Goal: Transaction & Acquisition: Purchase product/service

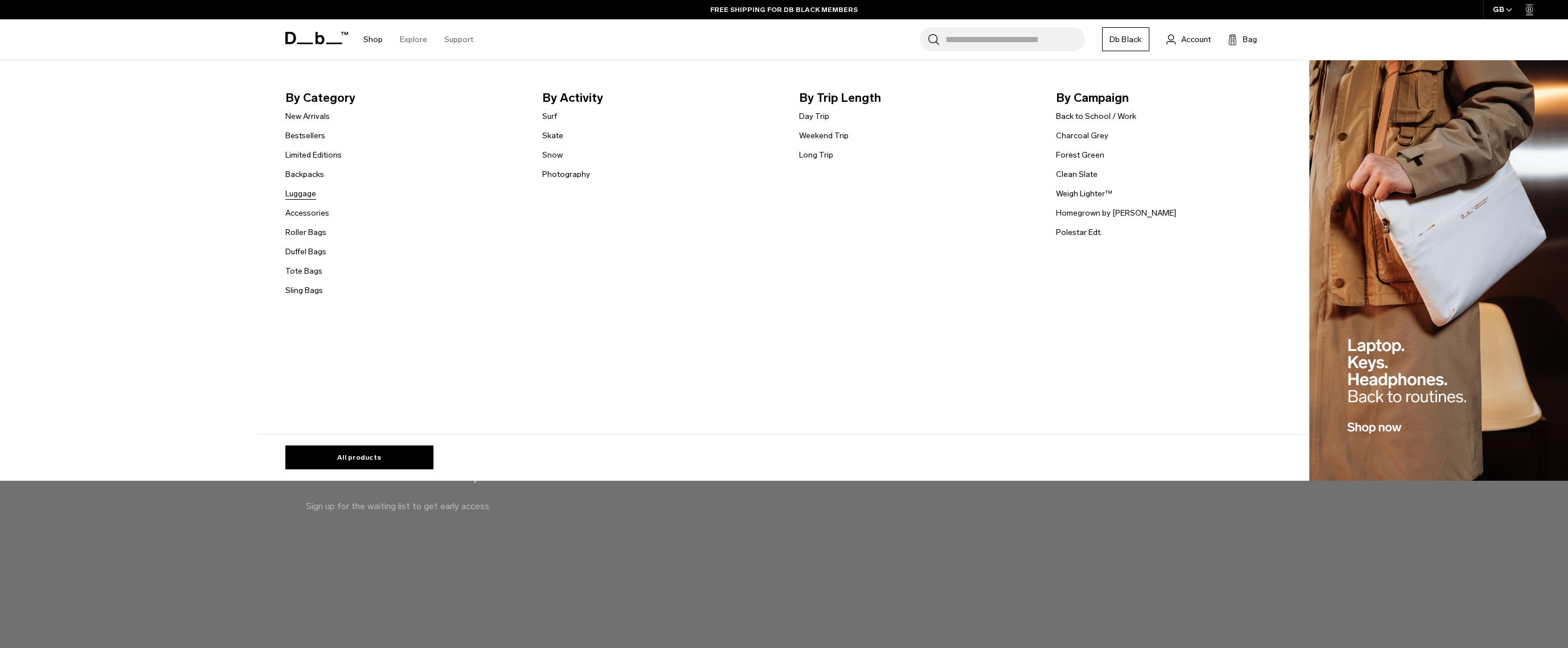
click at [302, 191] on link "Luggage" at bounding box center [300, 194] width 30 height 12
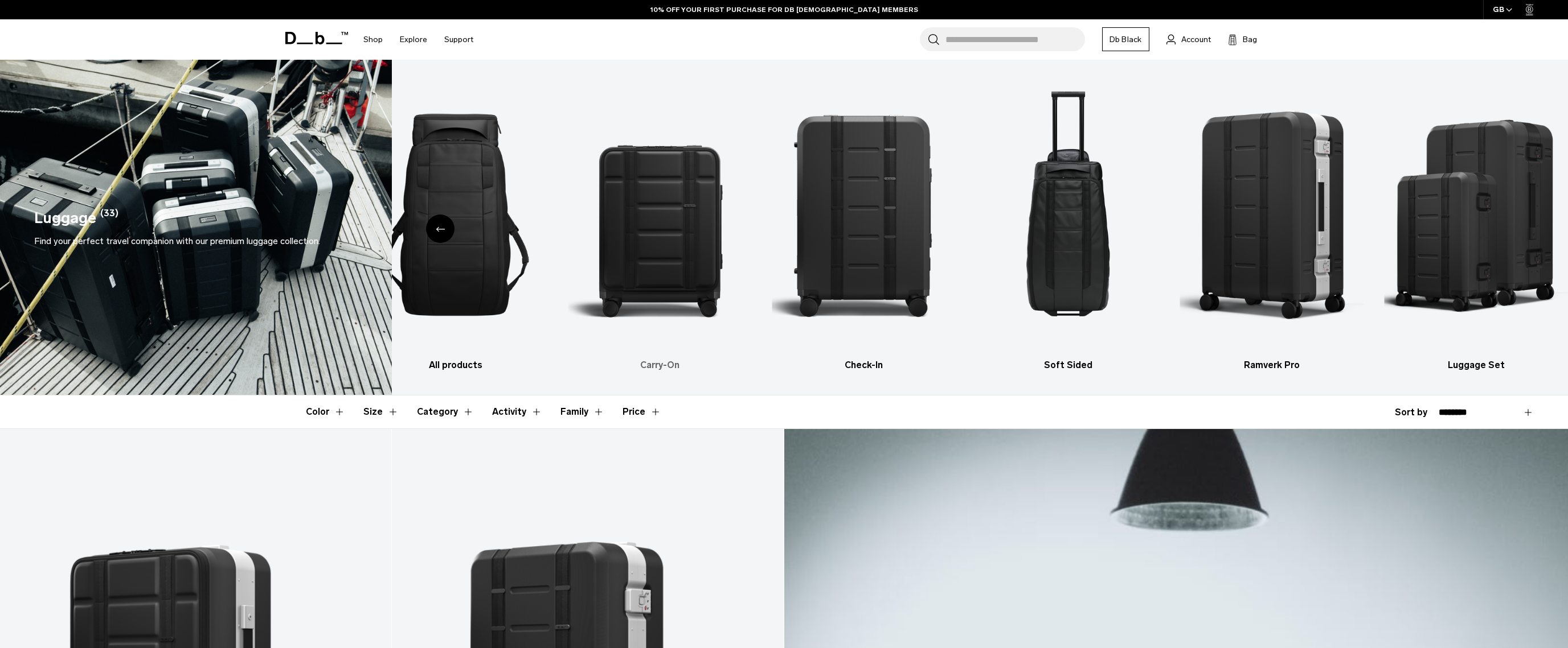
click at [622, 248] on img "2 / 6" at bounding box center [660, 215] width 184 height 276
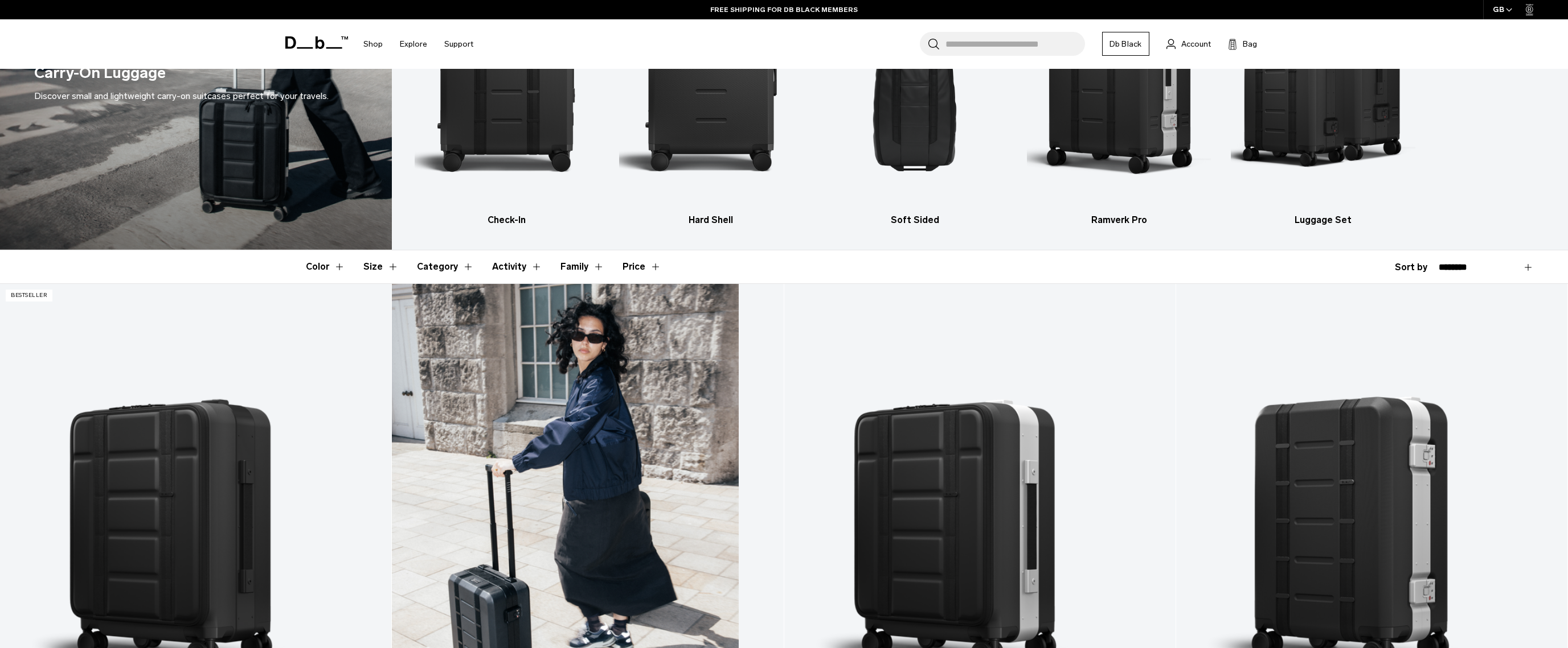
scroll to position [186, 0]
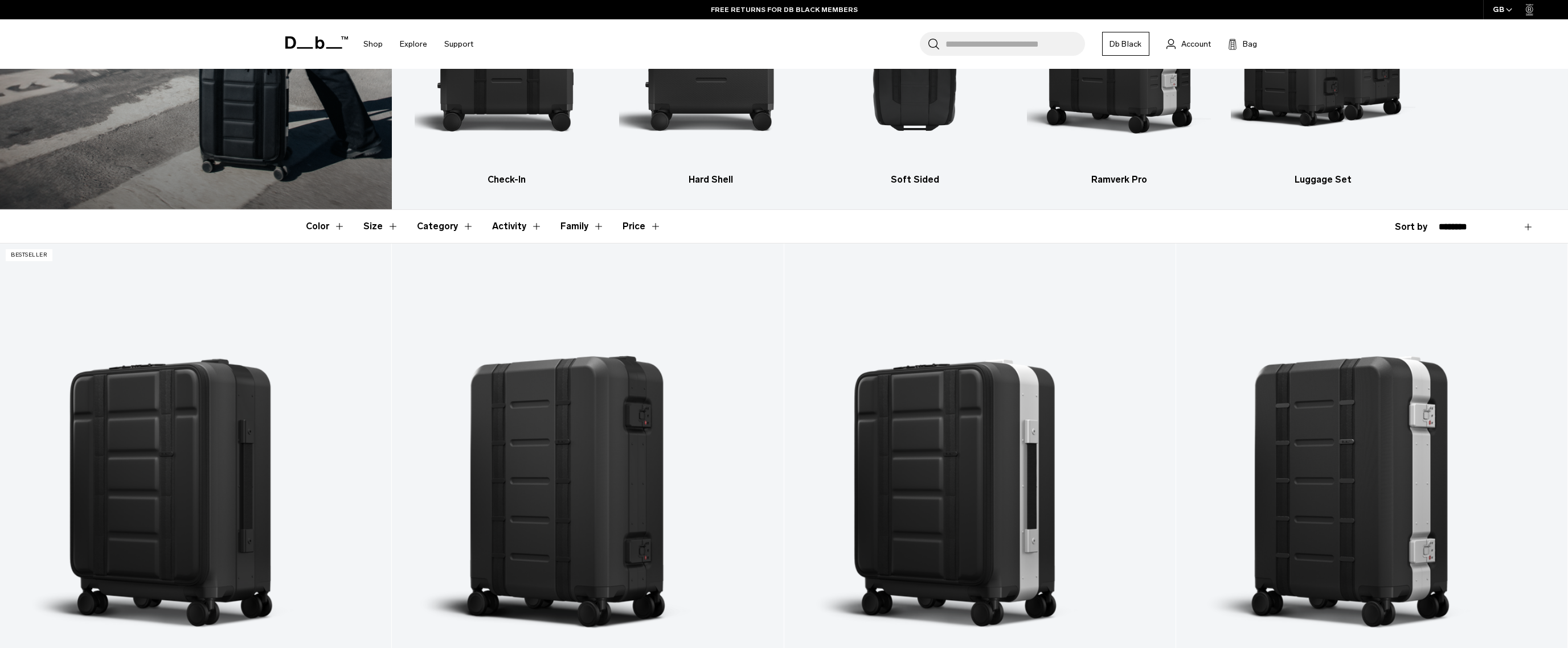
click at [630, 226] on button "Price" at bounding box center [642, 227] width 39 height 33
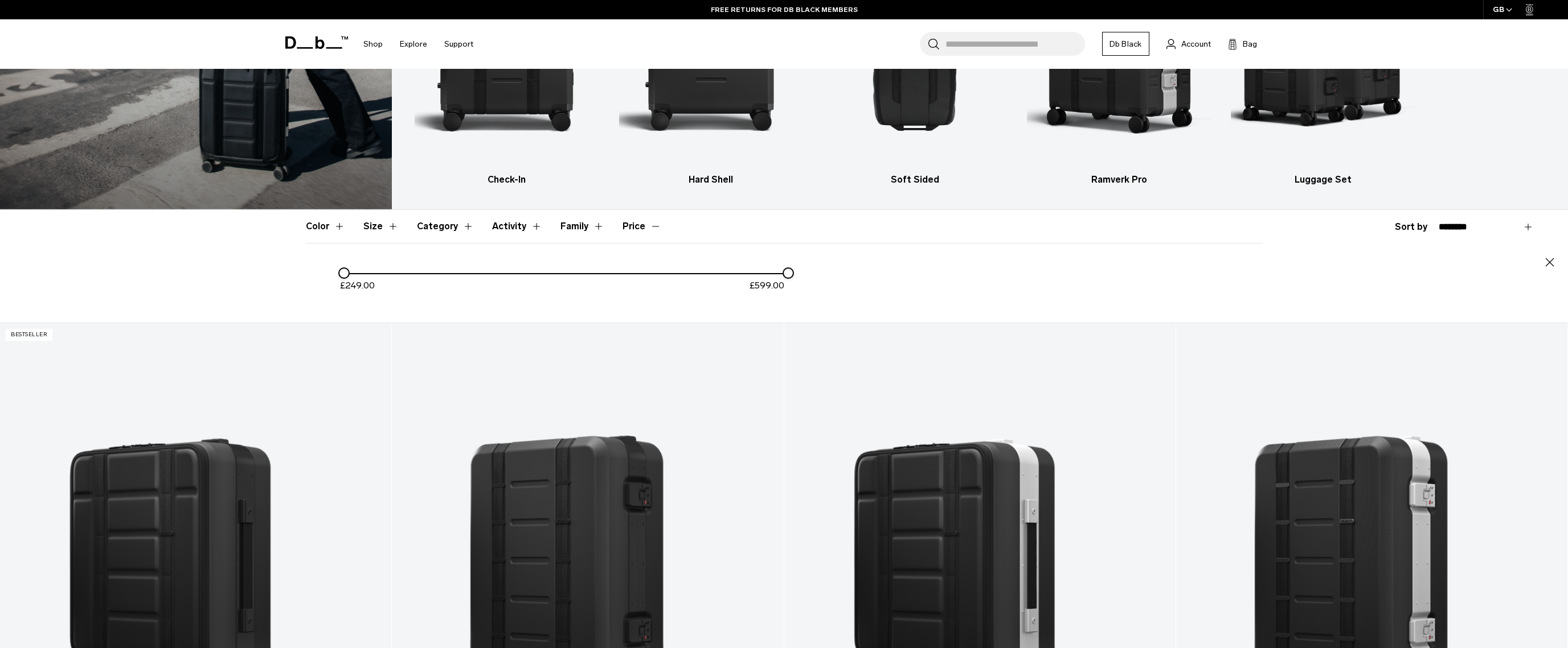
drag, startPoint x: 631, startPoint y: 224, endPoint x: 726, endPoint y: 234, distance: 95.5
click at [631, 224] on button "Price" at bounding box center [642, 227] width 39 height 33
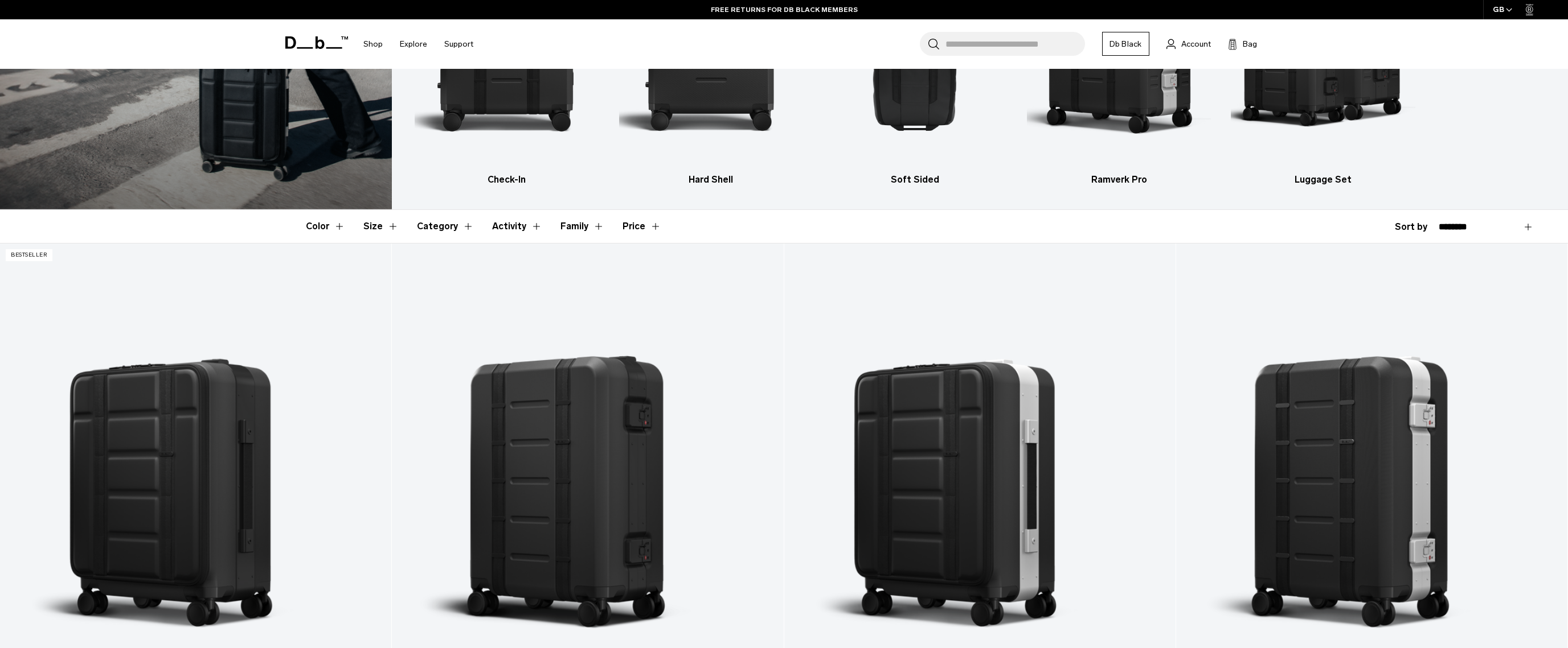
click at [1469, 227] on select "**********" at bounding box center [1486, 227] width 95 height 10
select select "**********"
click at [1438, 222] on select "**********" at bounding box center [1486, 227] width 95 height 10
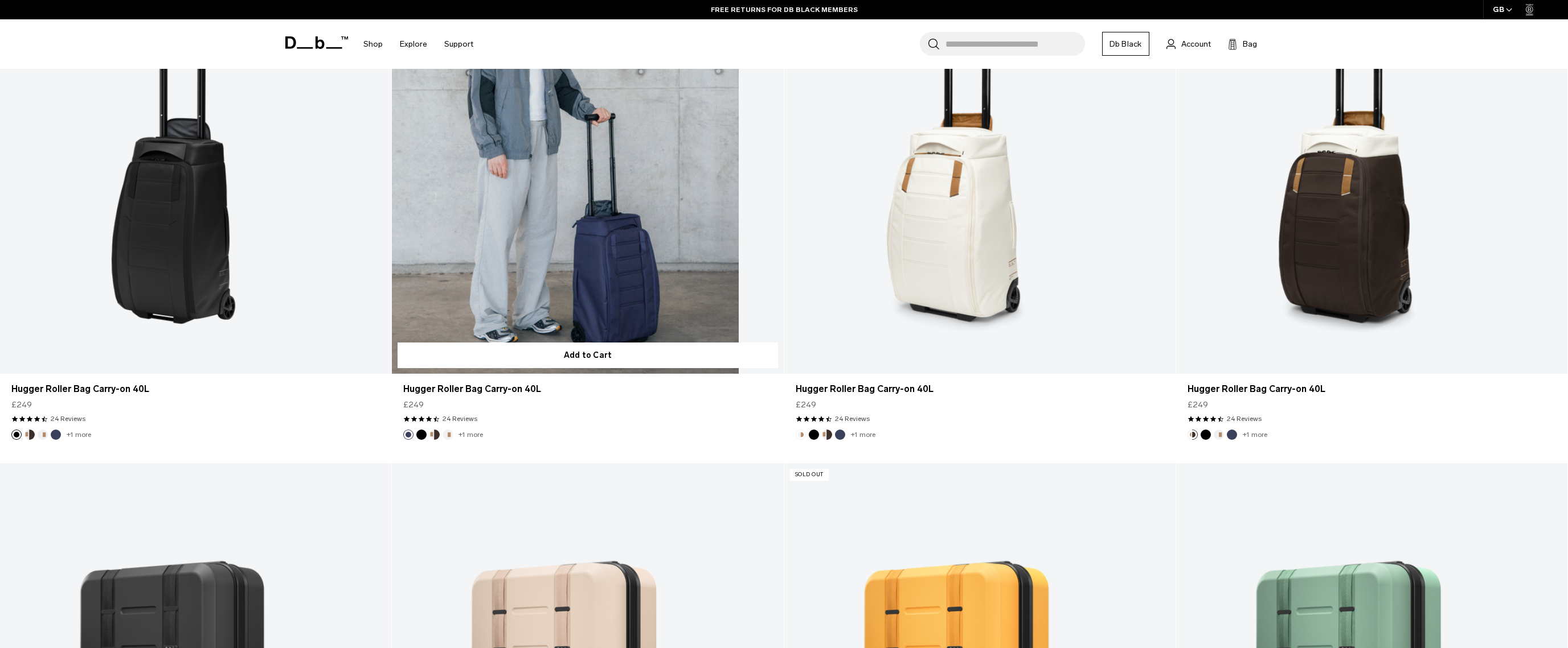
scroll to position [893, 0]
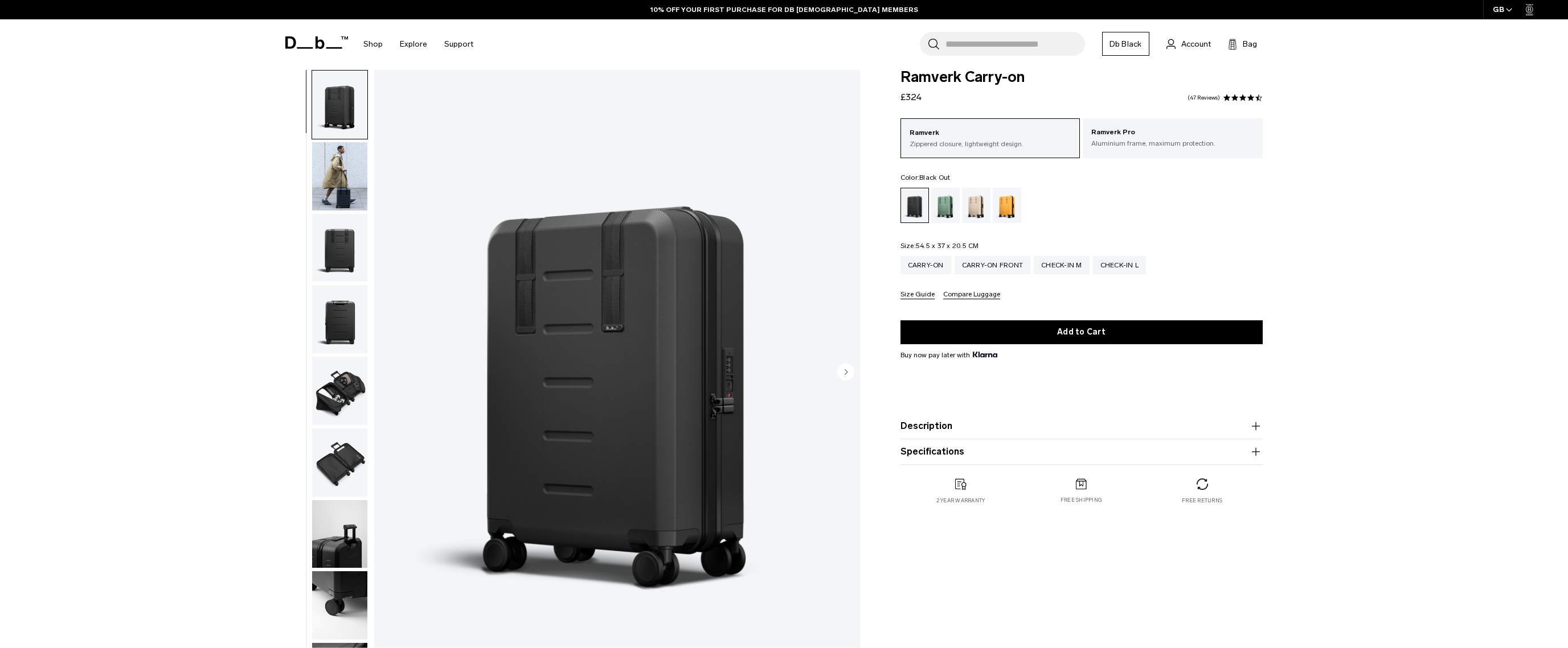
scroll to position [4, 0]
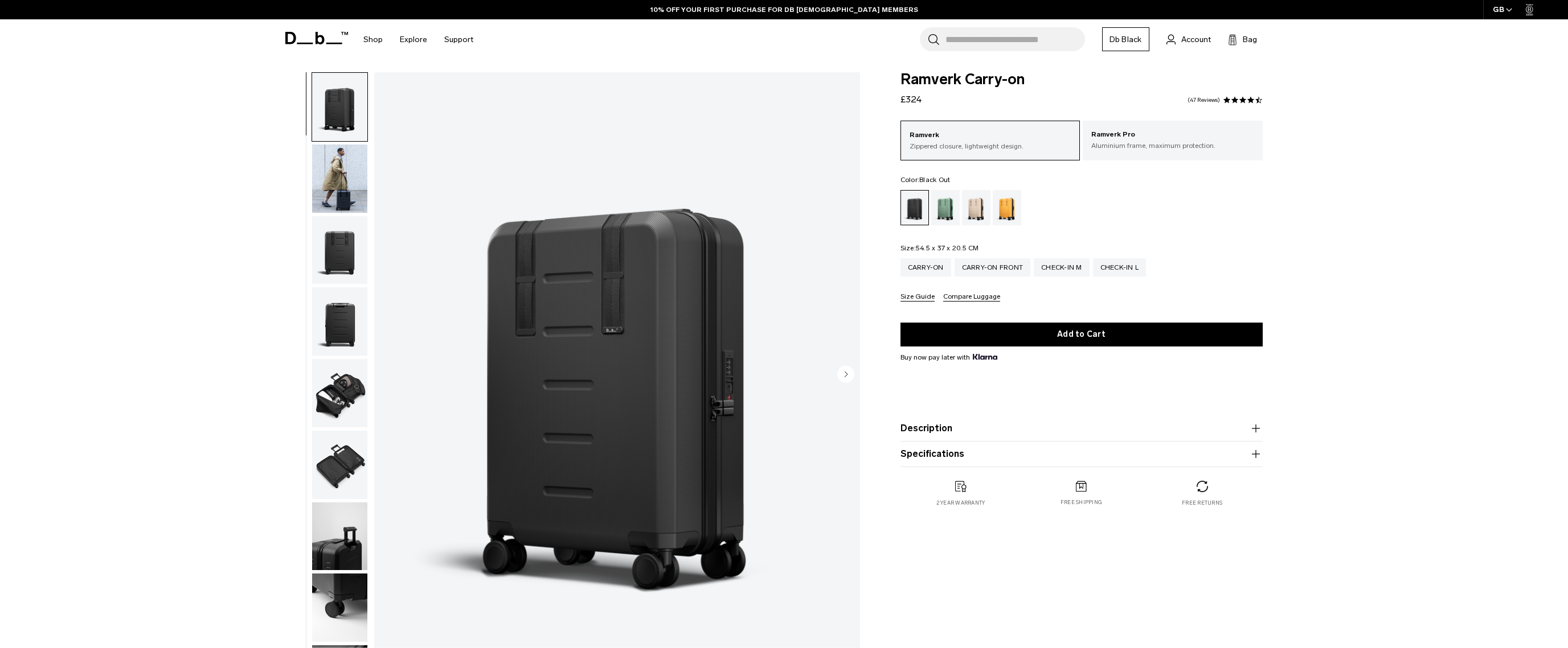
click at [345, 333] on img "button" at bounding box center [339, 321] width 56 height 68
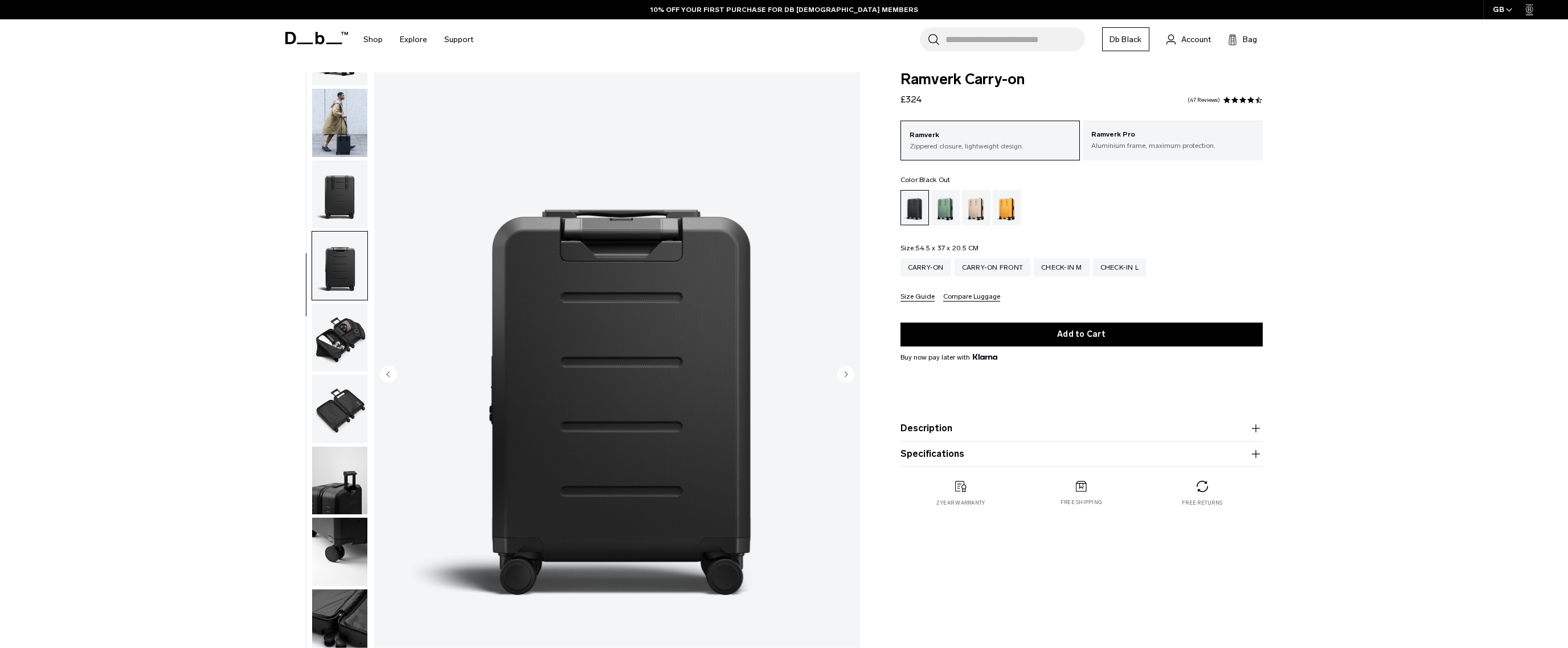
scroll to position [107, 0]
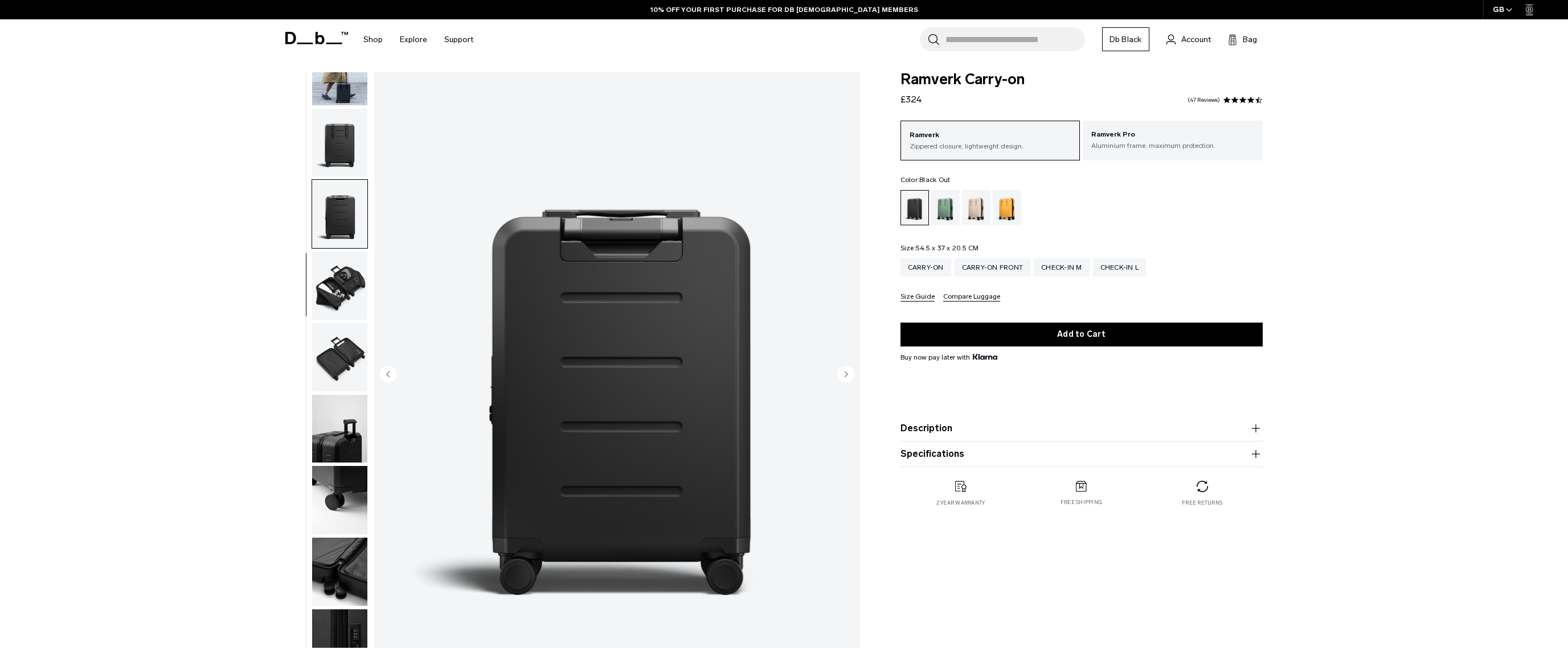
click at [330, 286] on img "button" at bounding box center [339, 286] width 56 height 68
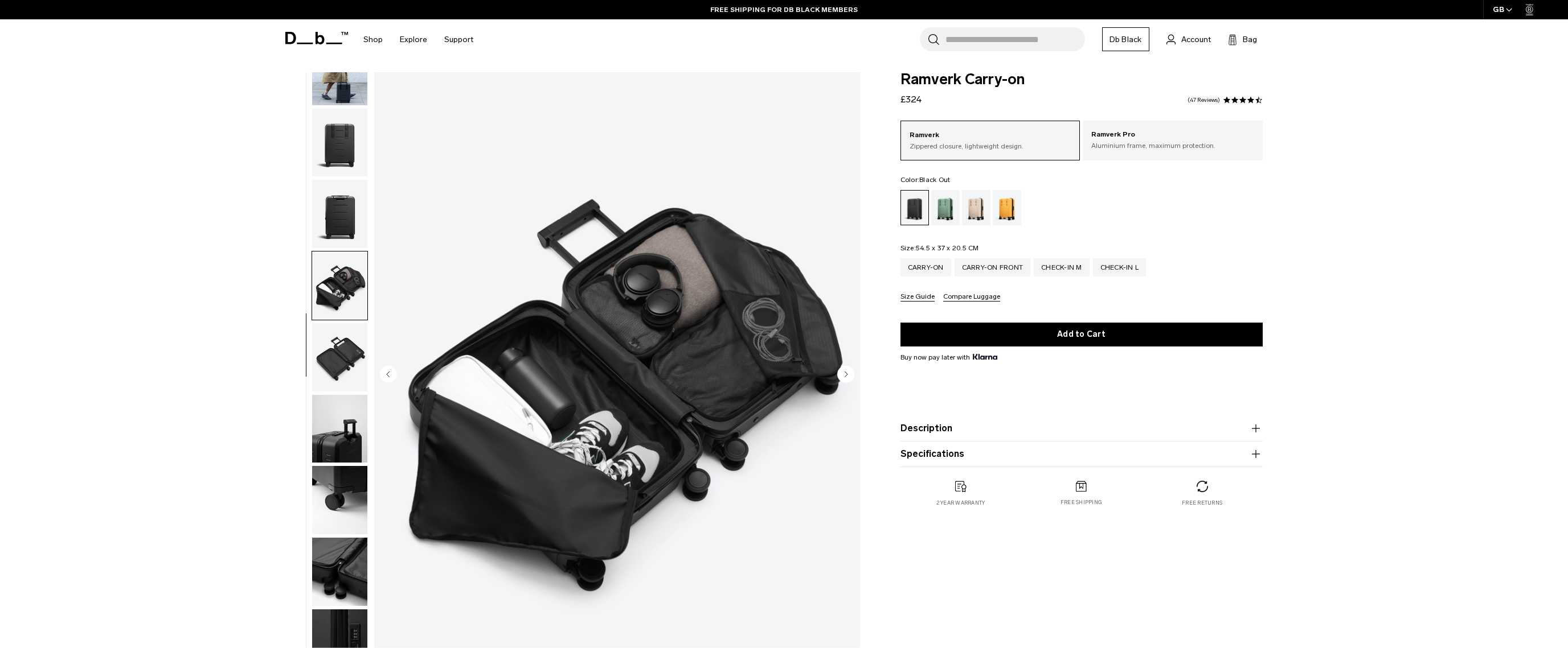
click at [341, 355] on img "button" at bounding box center [339, 357] width 56 height 68
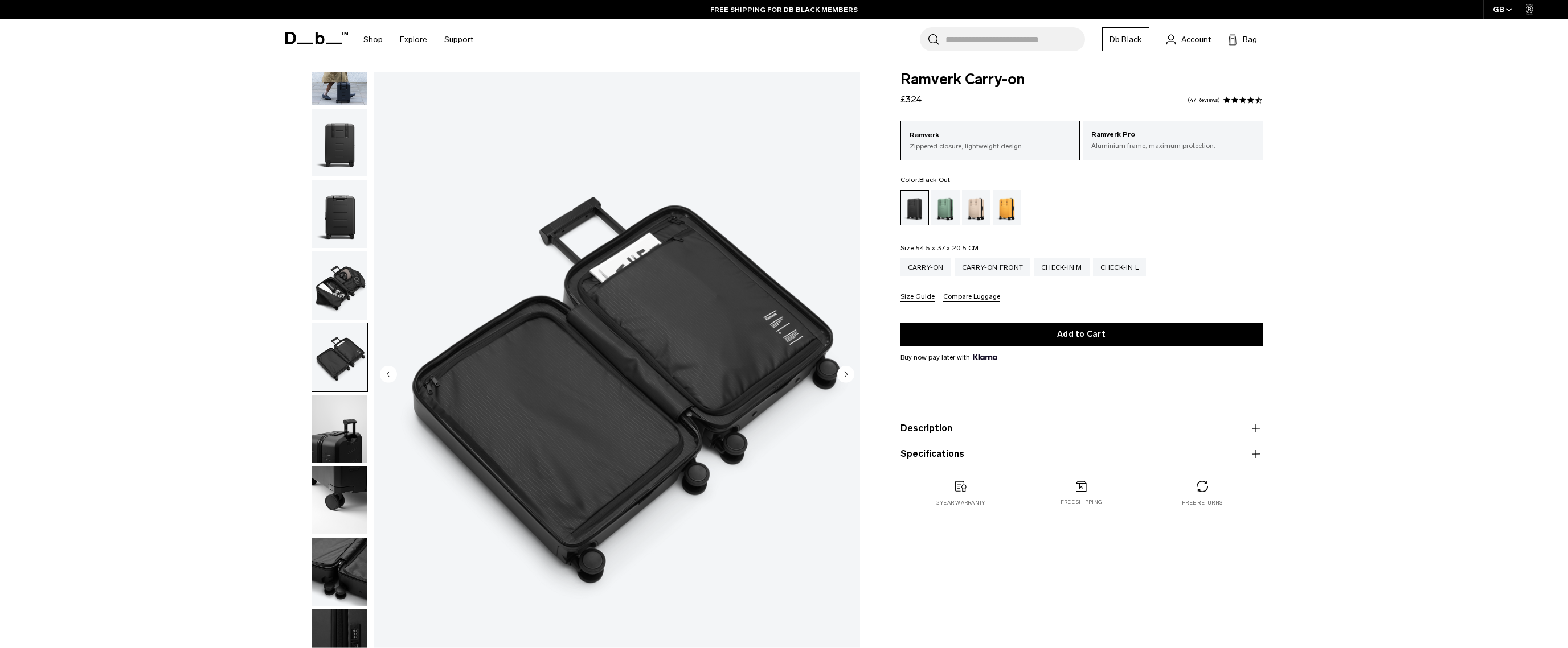
click at [348, 430] on img "button" at bounding box center [339, 429] width 56 height 68
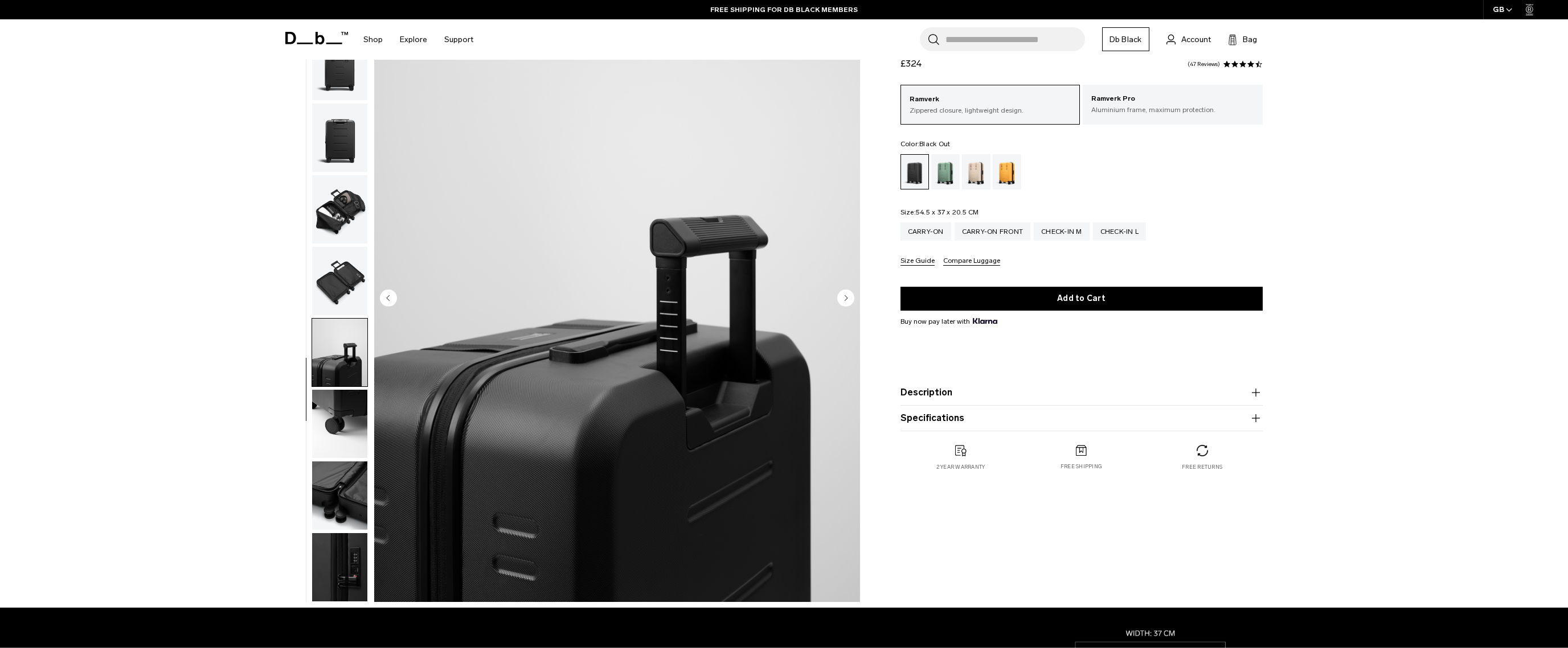
scroll to position [81, 0]
click at [345, 418] on img "button" at bounding box center [339, 424] width 56 height 68
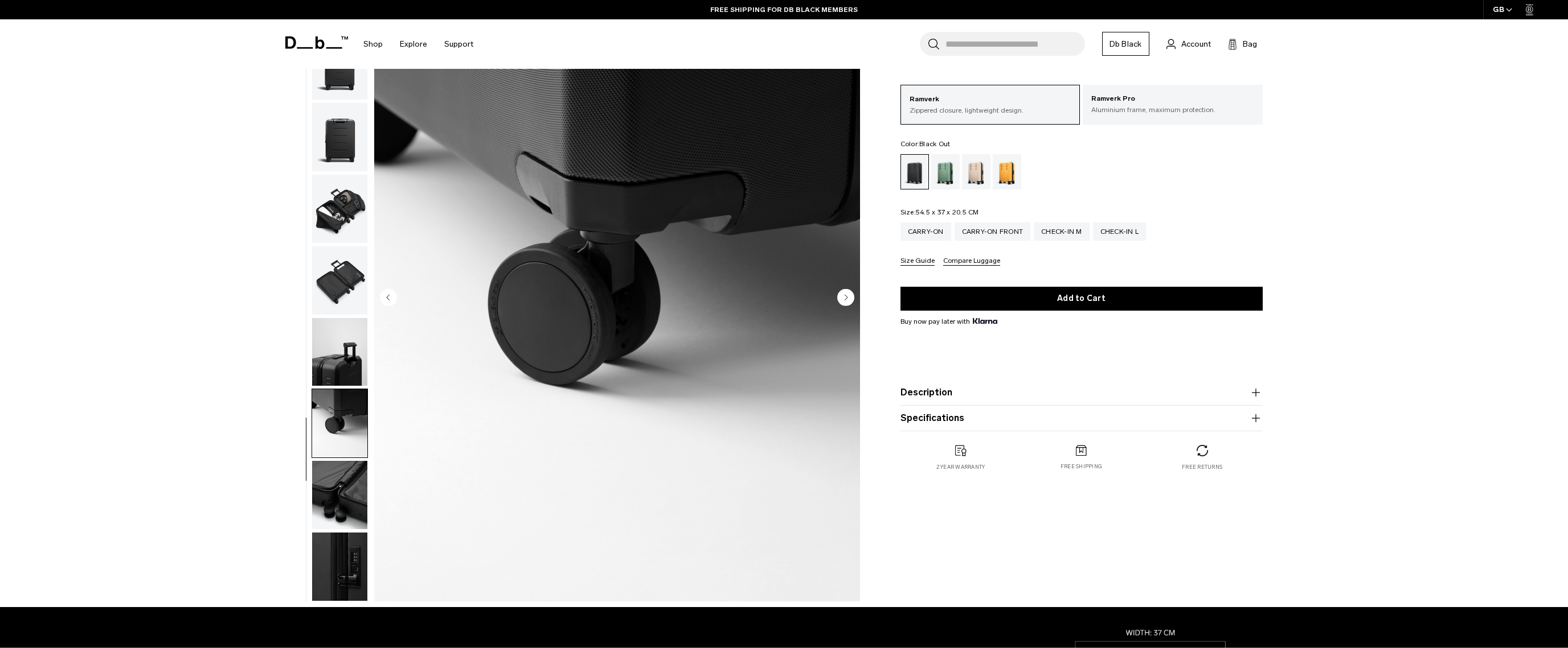
click at [343, 462] on img "button" at bounding box center [339, 495] width 56 height 68
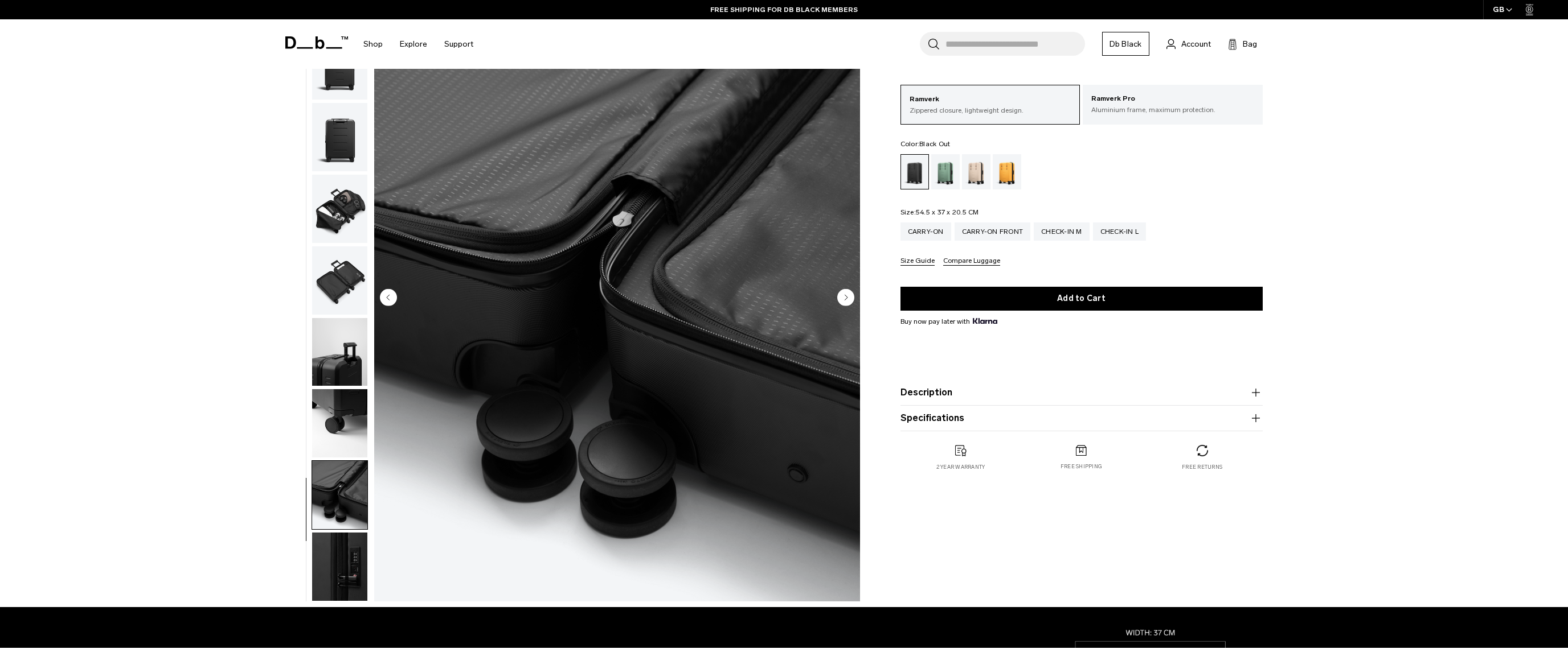
click at [348, 494] on img "button" at bounding box center [339, 495] width 56 height 68
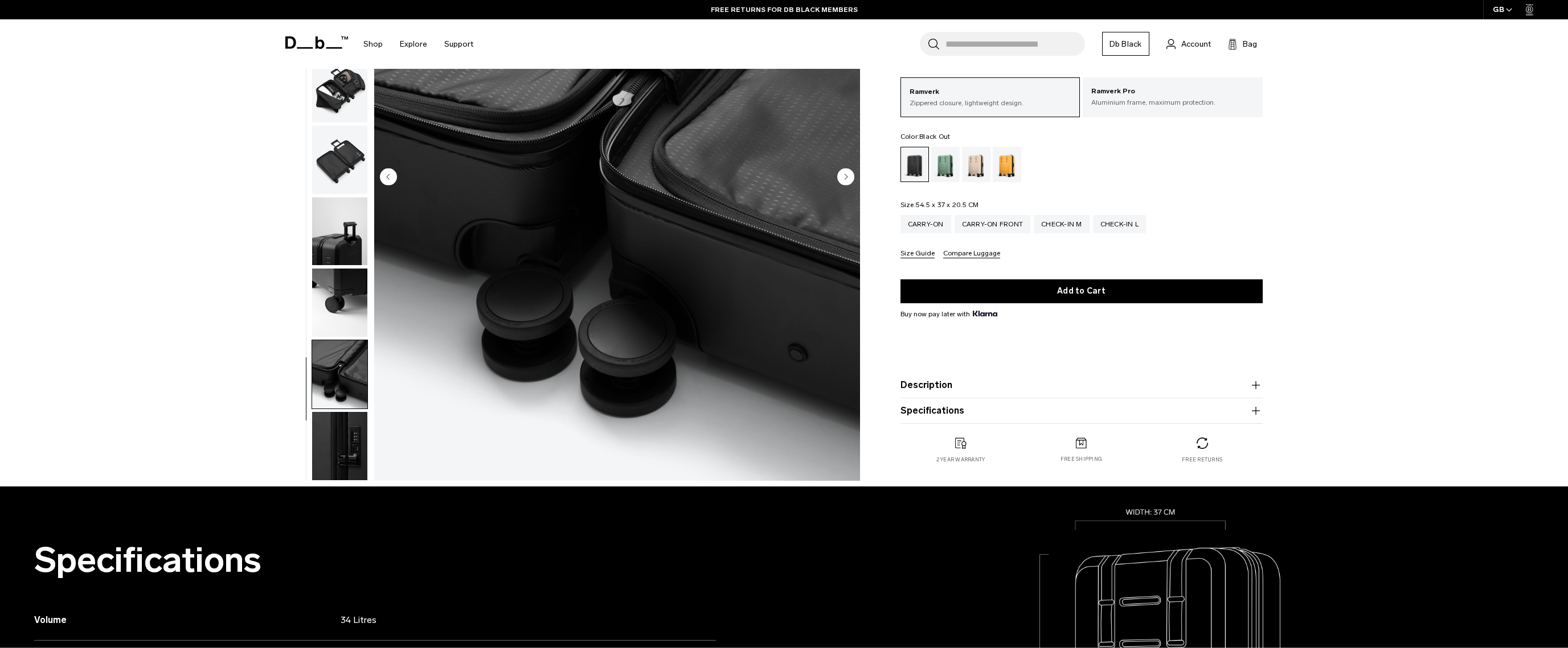
scroll to position [253, 0]
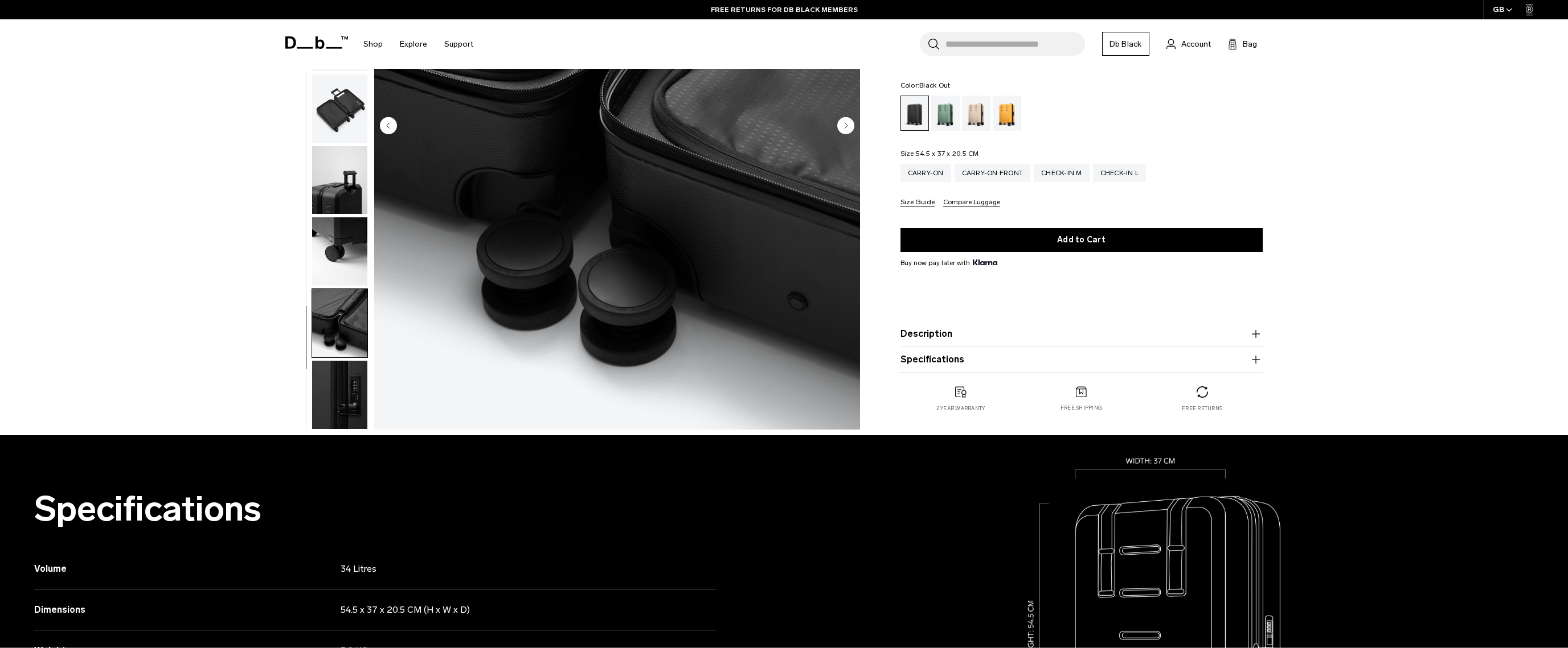
click at [336, 319] on img "button" at bounding box center [339, 323] width 56 height 68
click at [349, 377] on img "button" at bounding box center [339, 395] width 56 height 68
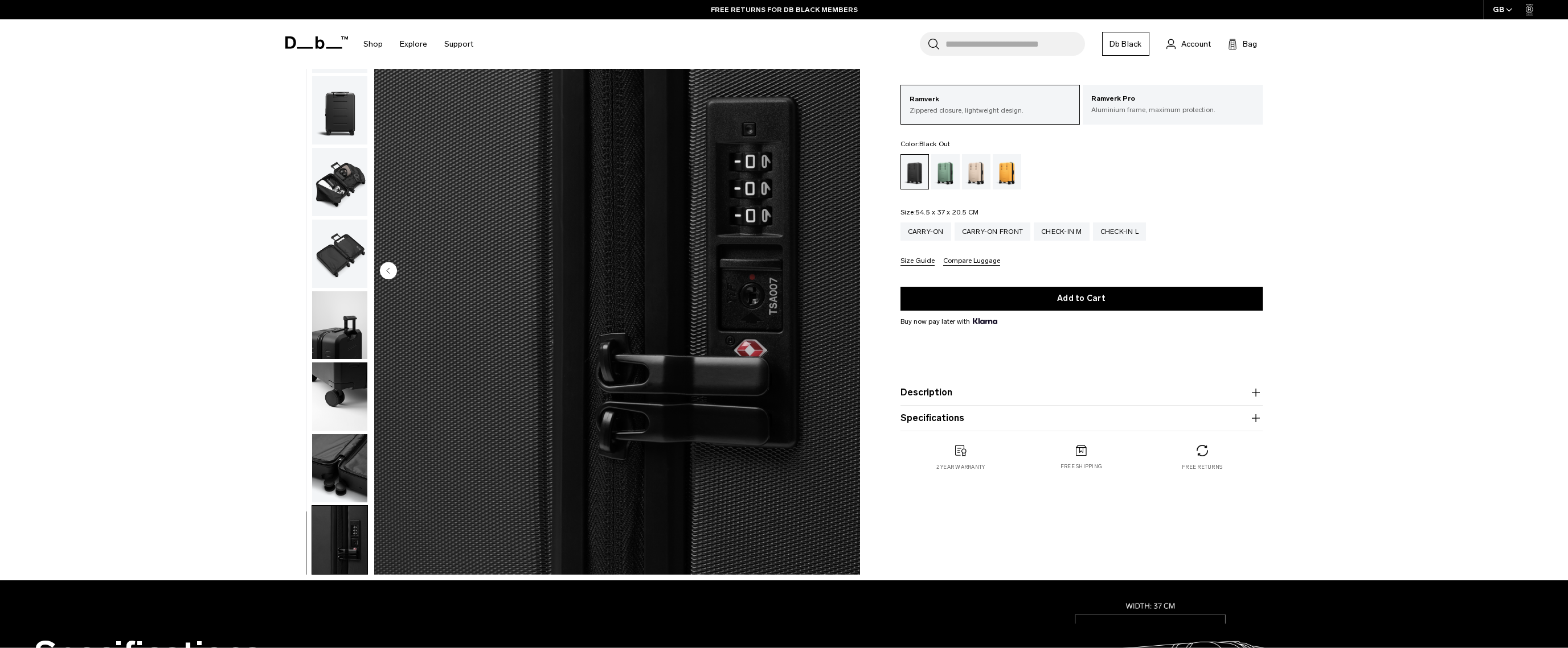
scroll to position [0, 0]
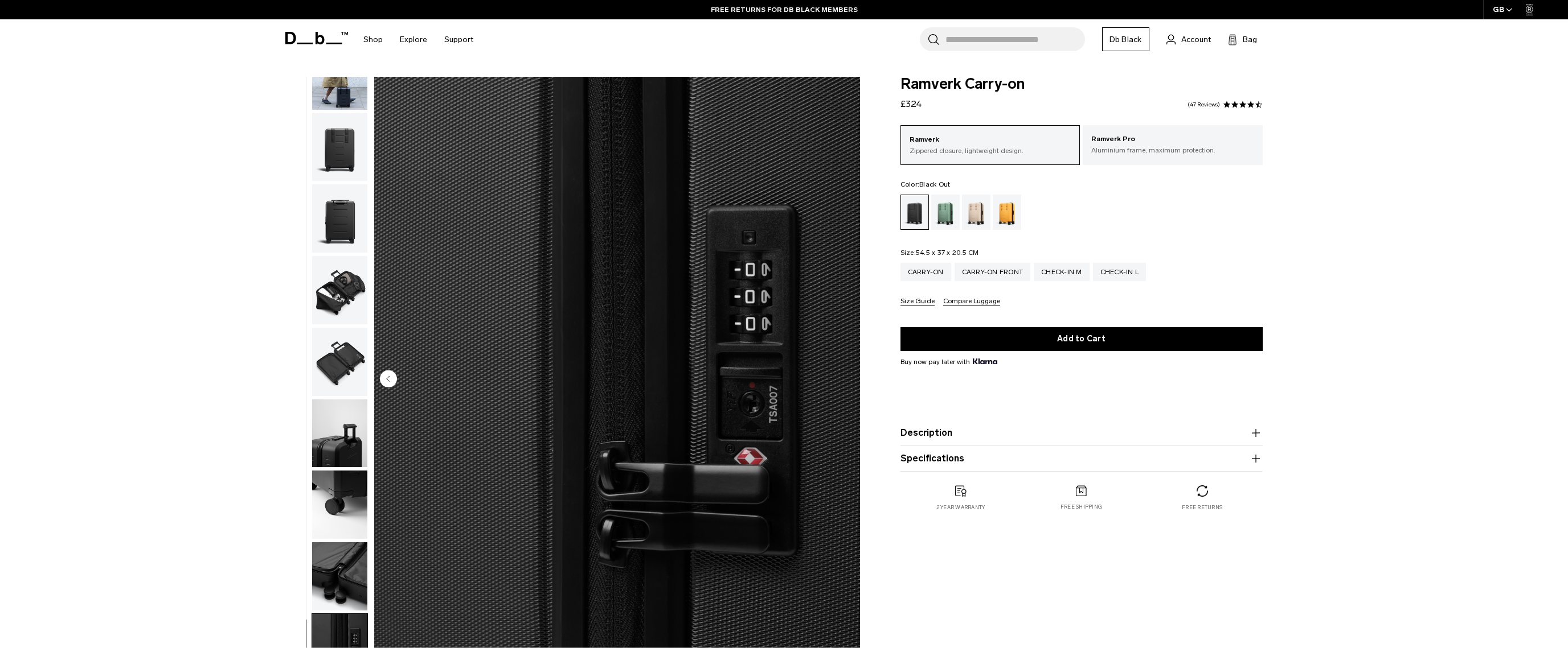
click at [338, 304] on img "button" at bounding box center [339, 290] width 56 height 68
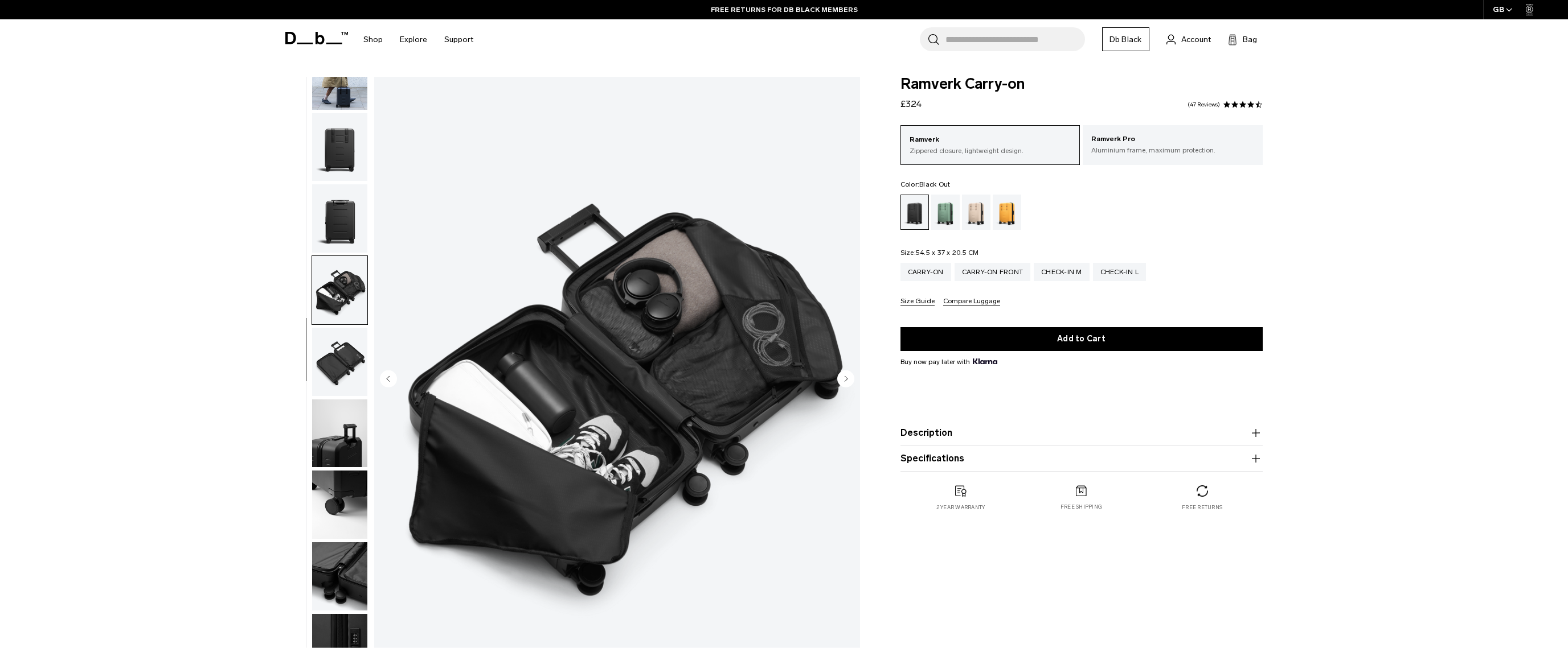
click at [342, 230] on img "button" at bounding box center [339, 218] width 56 height 68
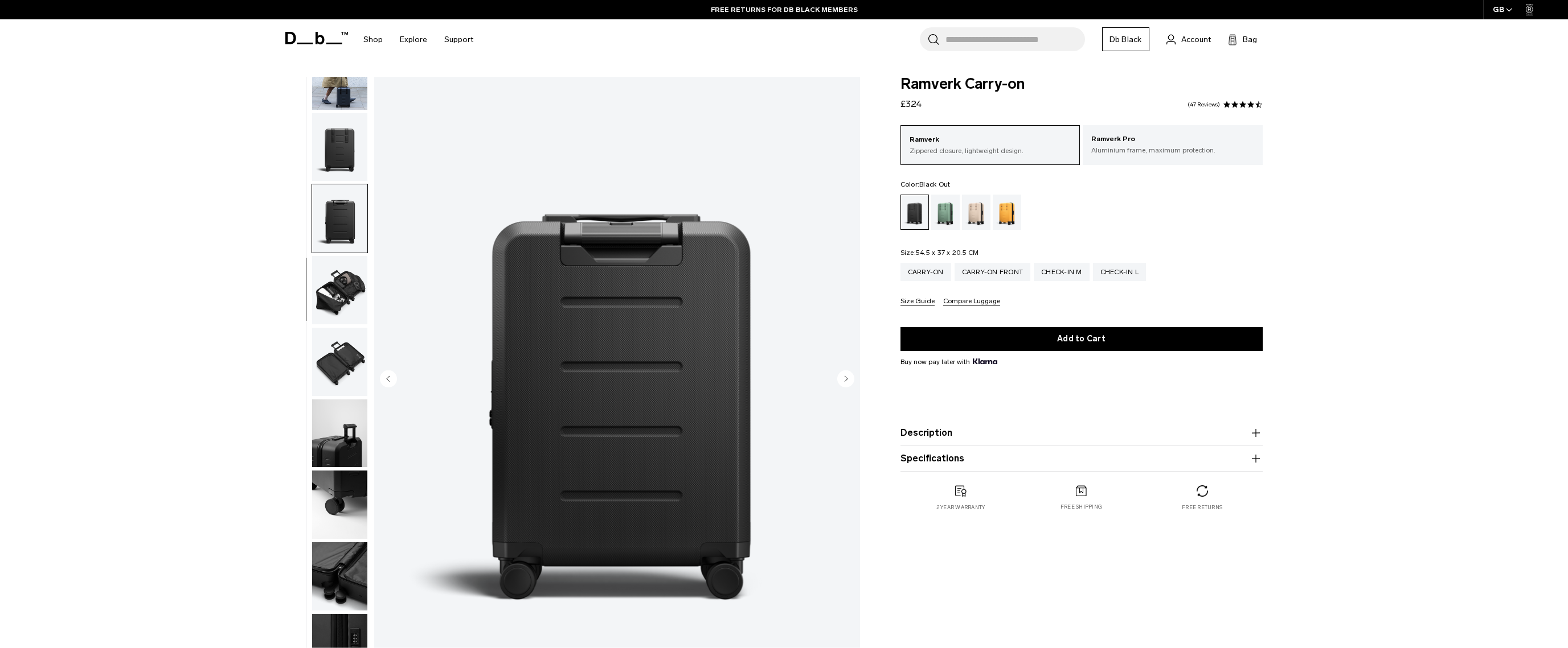
click at [341, 185] on img "button" at bounding box center [339, 218] width 56 height 68
click at [342, 150] on img "button" at bounding box center [339, 147] width 56 height 68
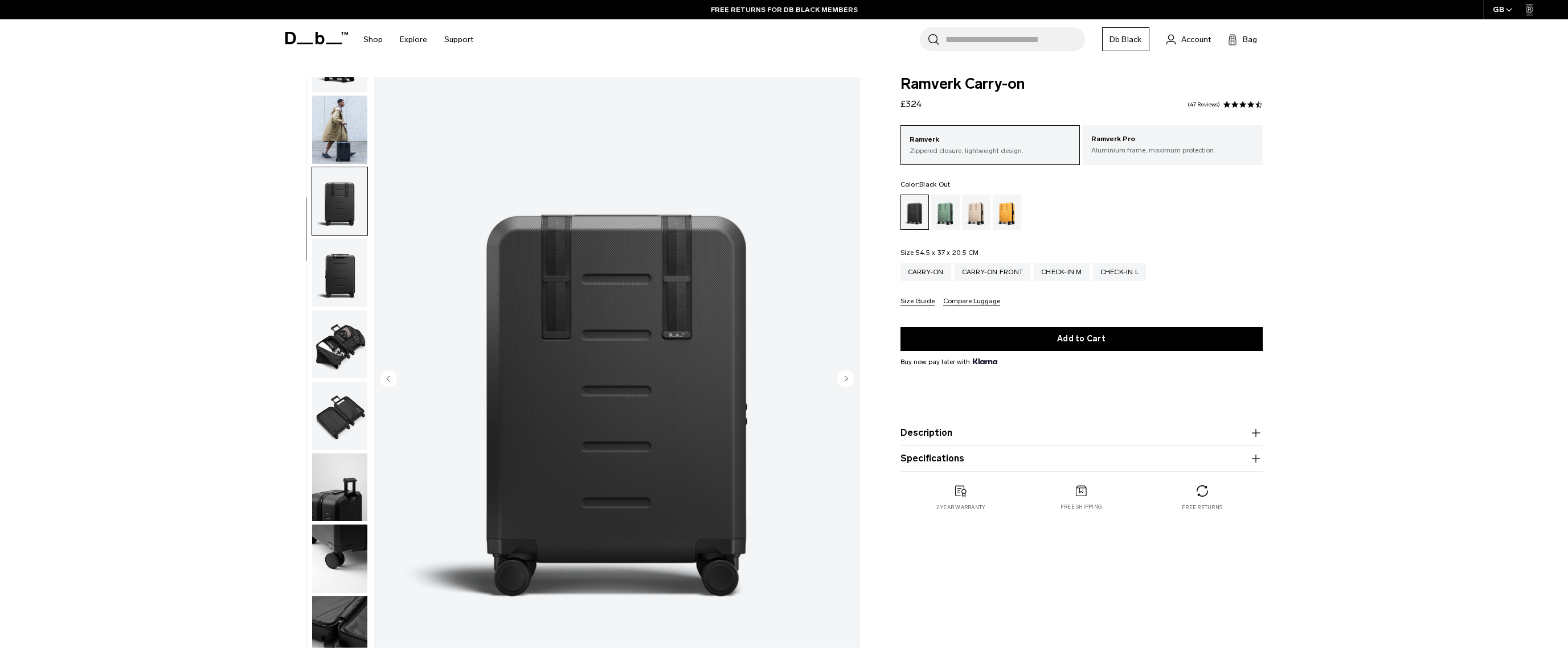
click at [345, 110] on img "button" at bounding box center [339, 130] width 56 height 68
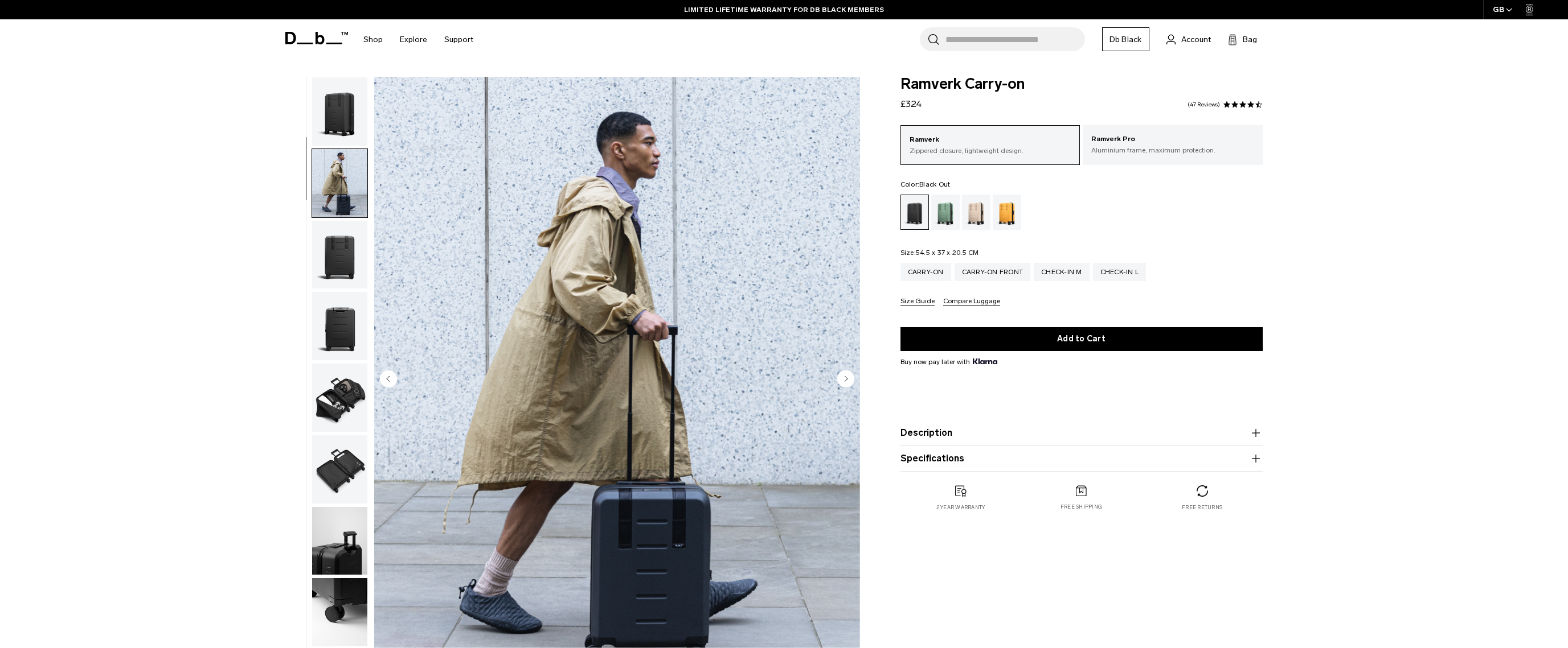
click at [341, 109] on img "button" at bounding box center [339, 112] width 56 height 68
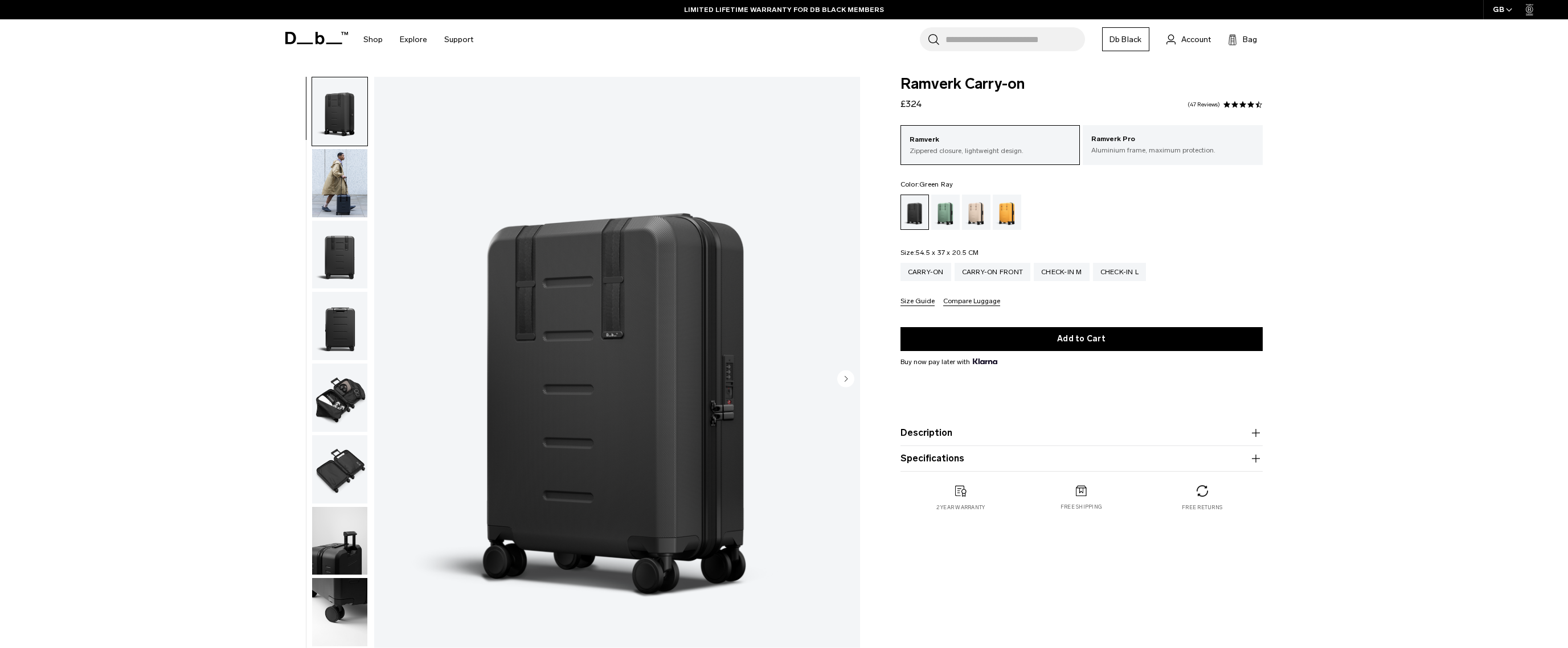
click at [942, 214] on div "Green Ray" at bounding box center [945, 213] width 29 height 36
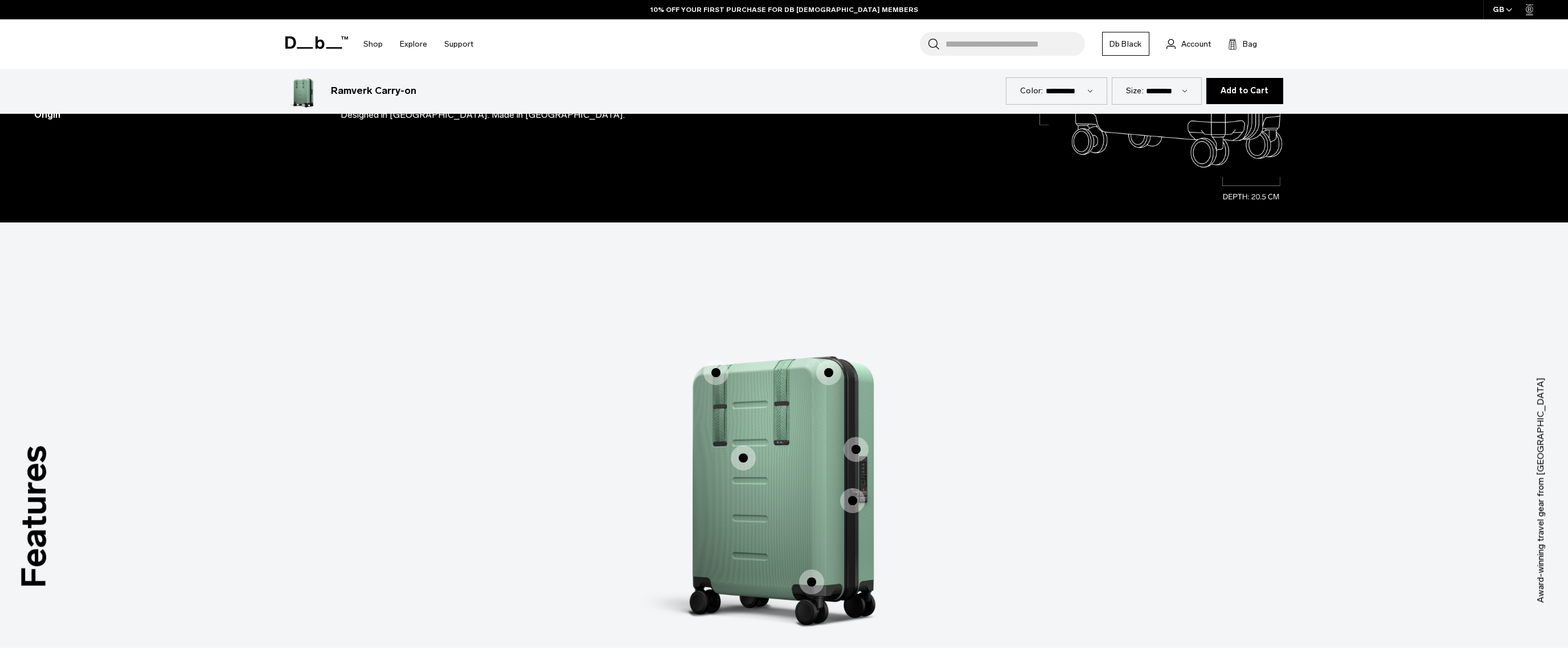
scroll to position [544, 0]
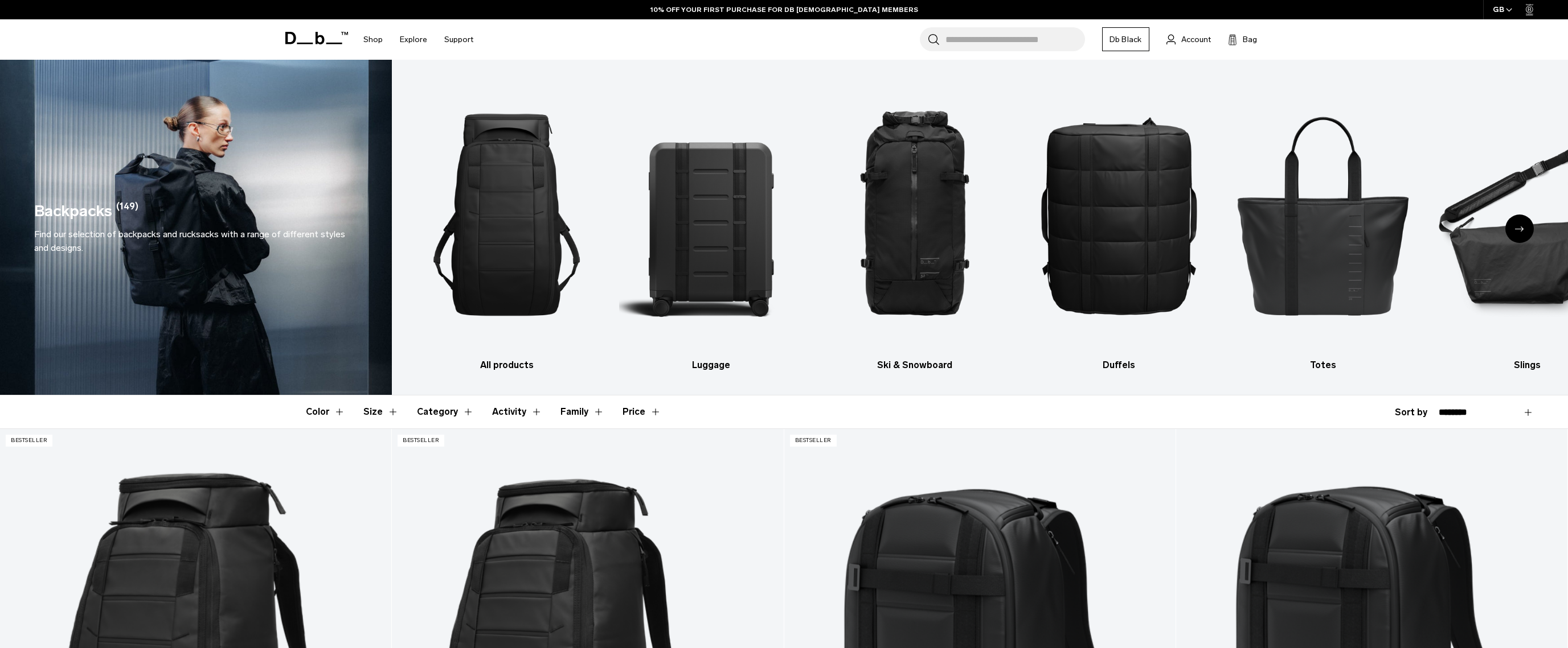
click at [1515, 3] on div "GB" at bounding box center [1502, 10] width 39 height 19
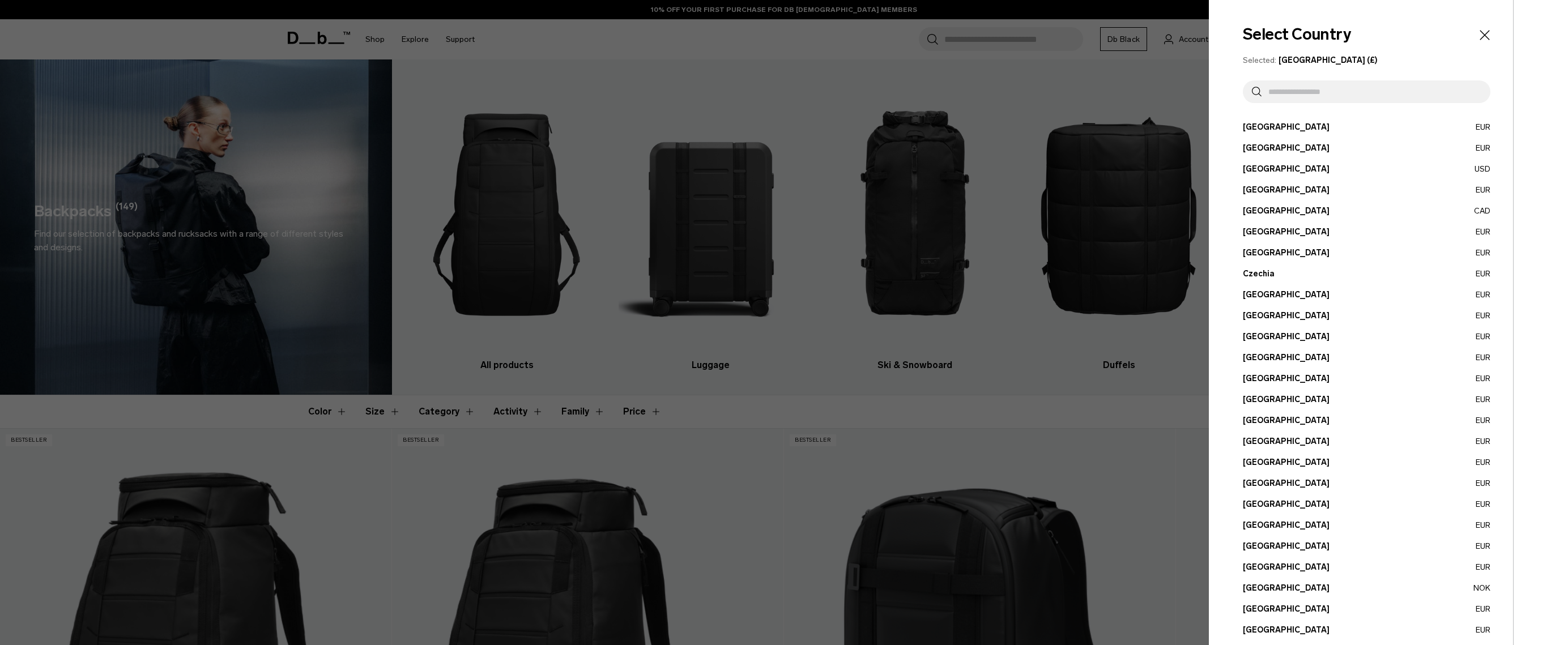
click at [1309, 87] on input "text" at bounding box center [1371, 91] width 220 height 23
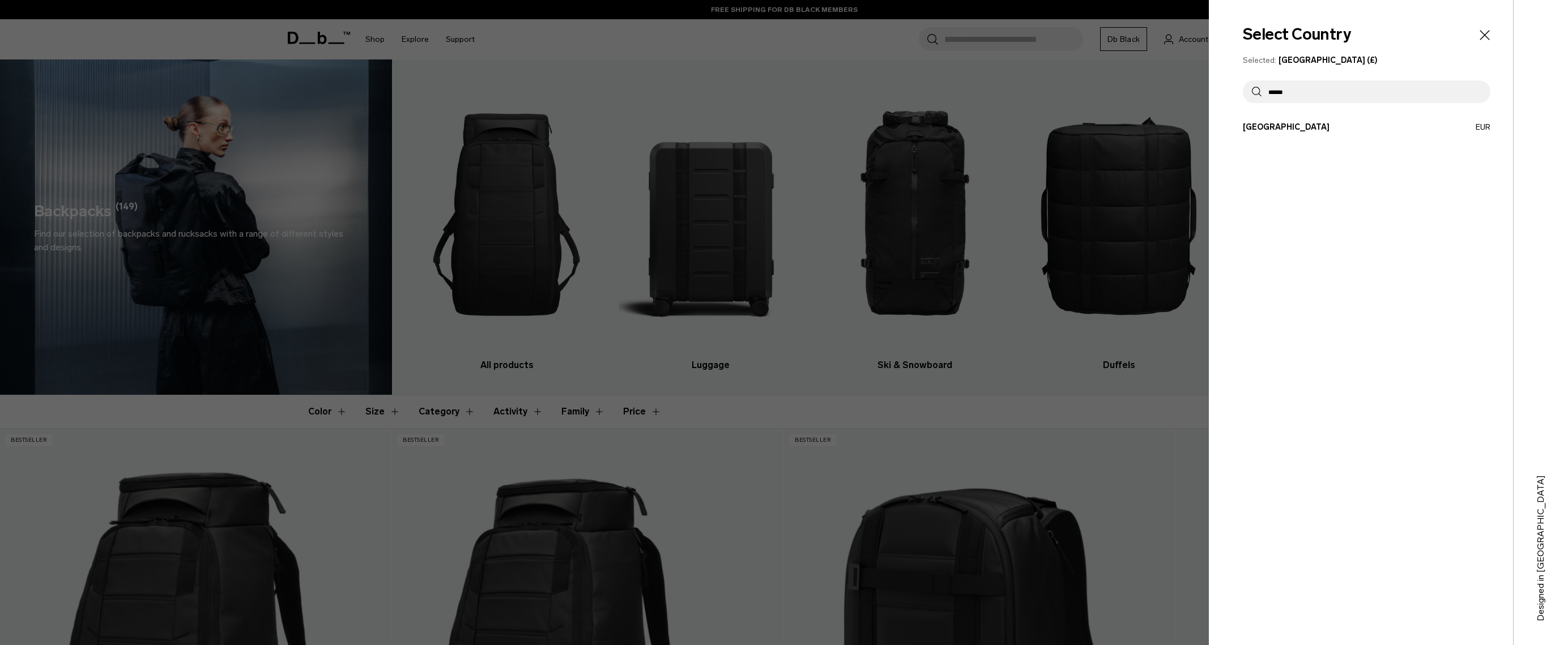
type input "******"
click at [1269, 130] on button "Netherlands EUR" at bounding box center [1367, 127] width 248 height 12
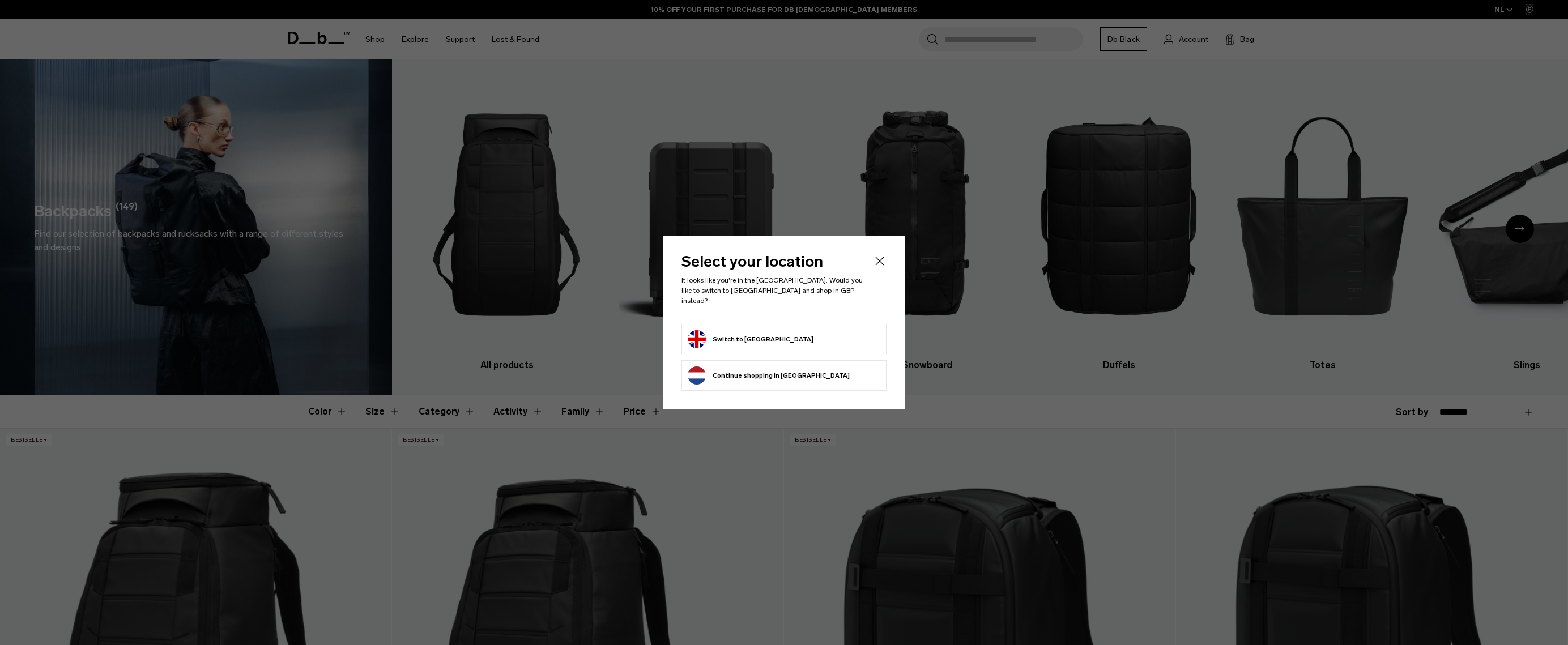
click at [778, 372] on button "Continue browsing Netherlands store Continue shopping in Netherlands" at bounding box center [769, 375] width 162 height 18
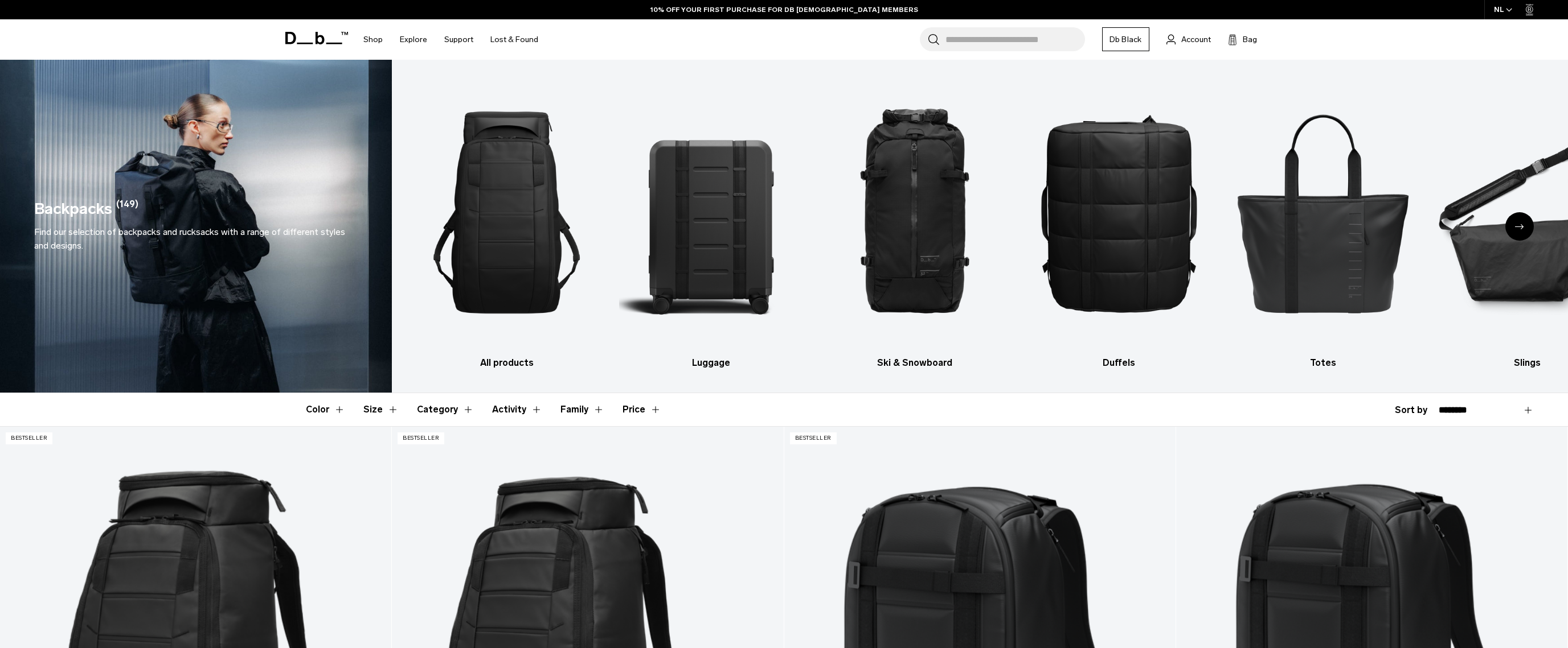
scroll to position [7, 0]
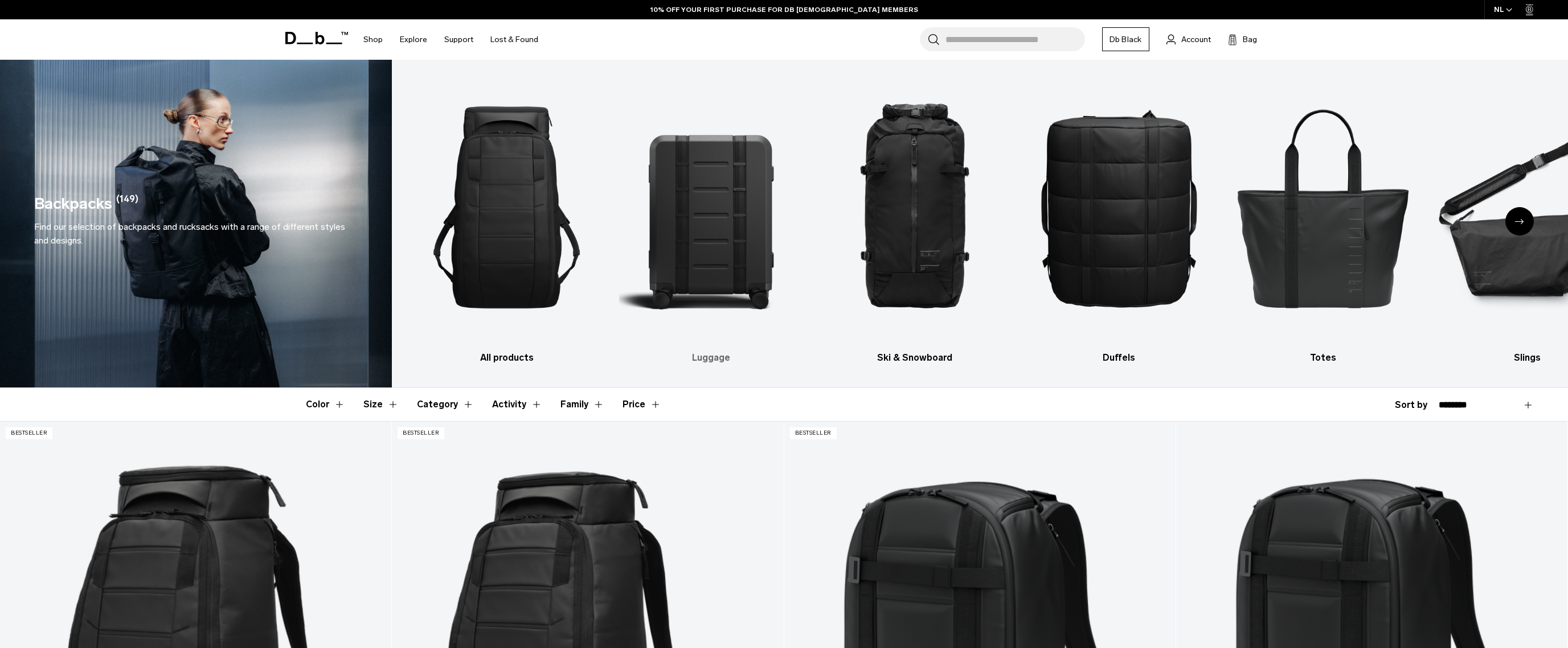
click at [688, 236] on img "2 / 10" at bounding box center [711, 207] width 184 height 276
click at [702, 249] on img "2 / 10" at bounding box center [711, 207] width 184 height 276
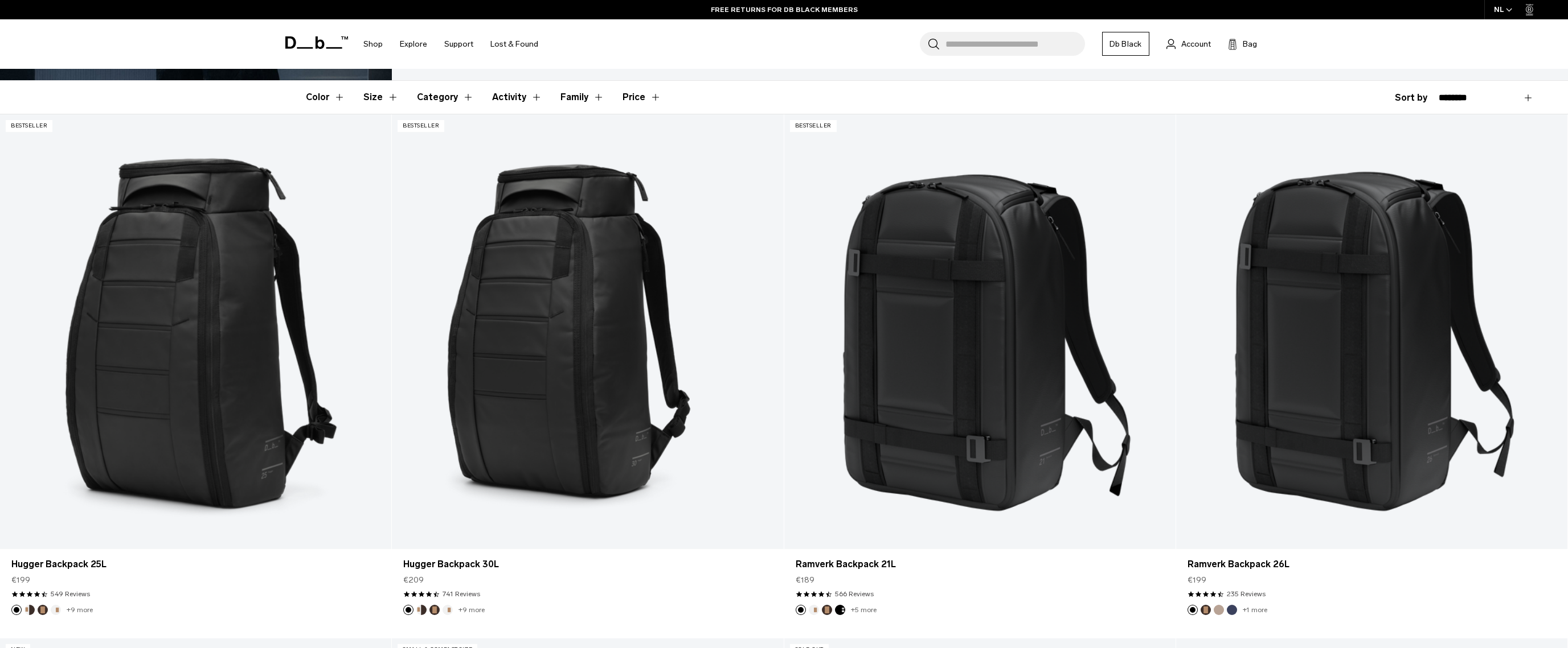
scroll to position [0, 0]
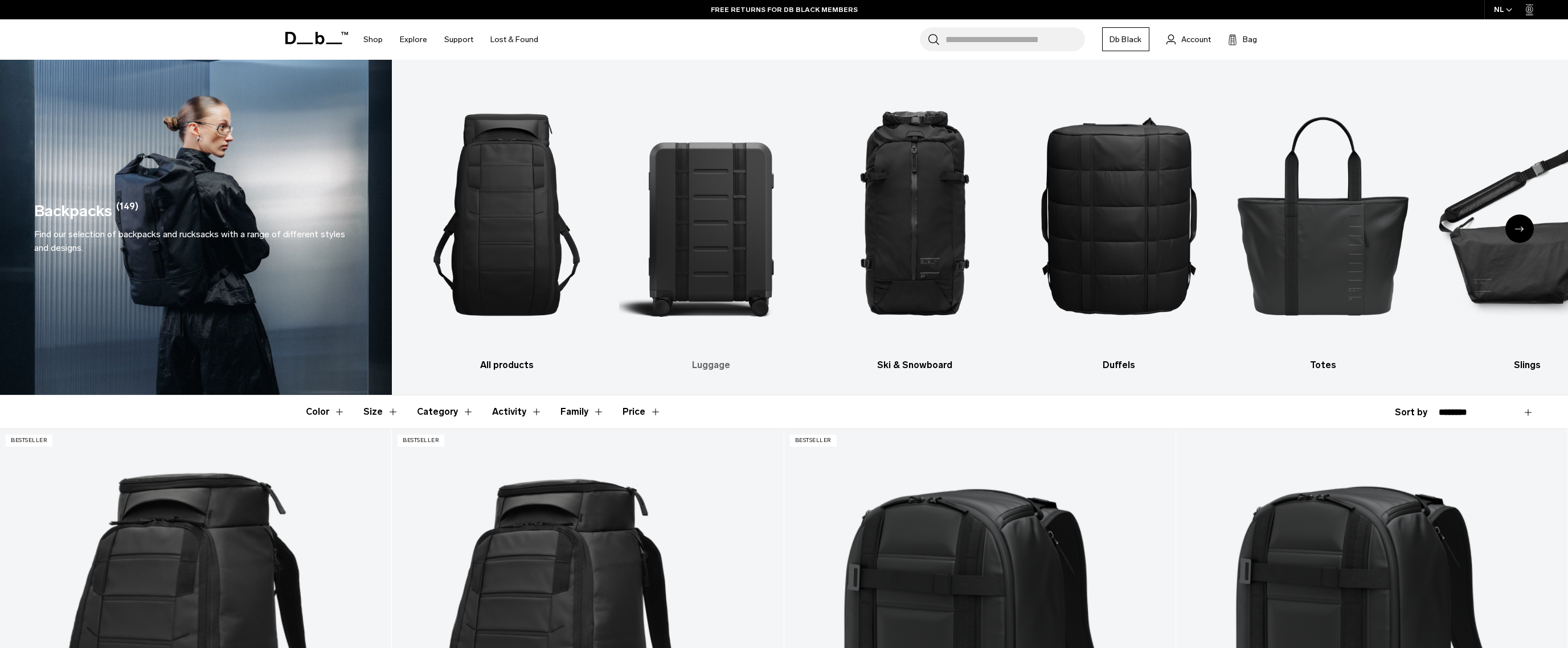
click at [712, 365] on h3 "Luggage" at bounding box center [711, 365] width 184 height 13
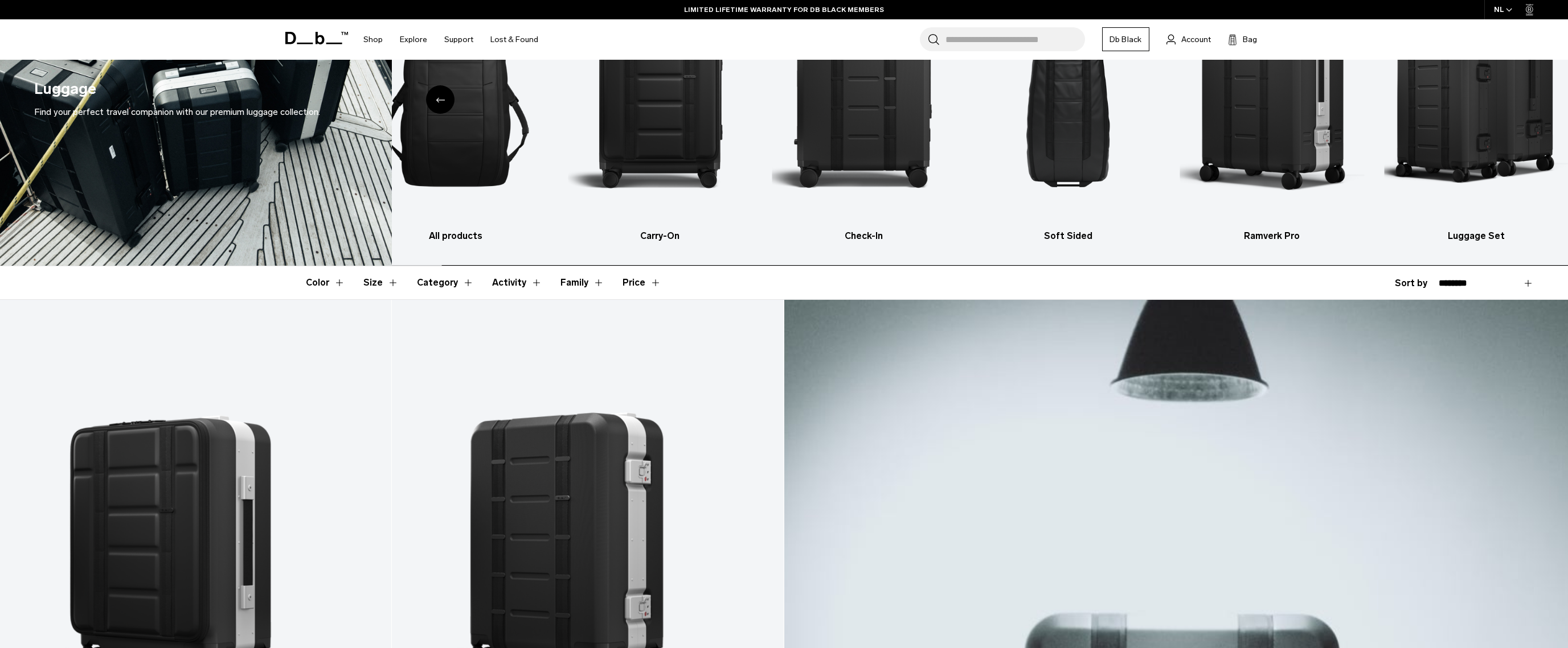
scroll to position [221, 0]
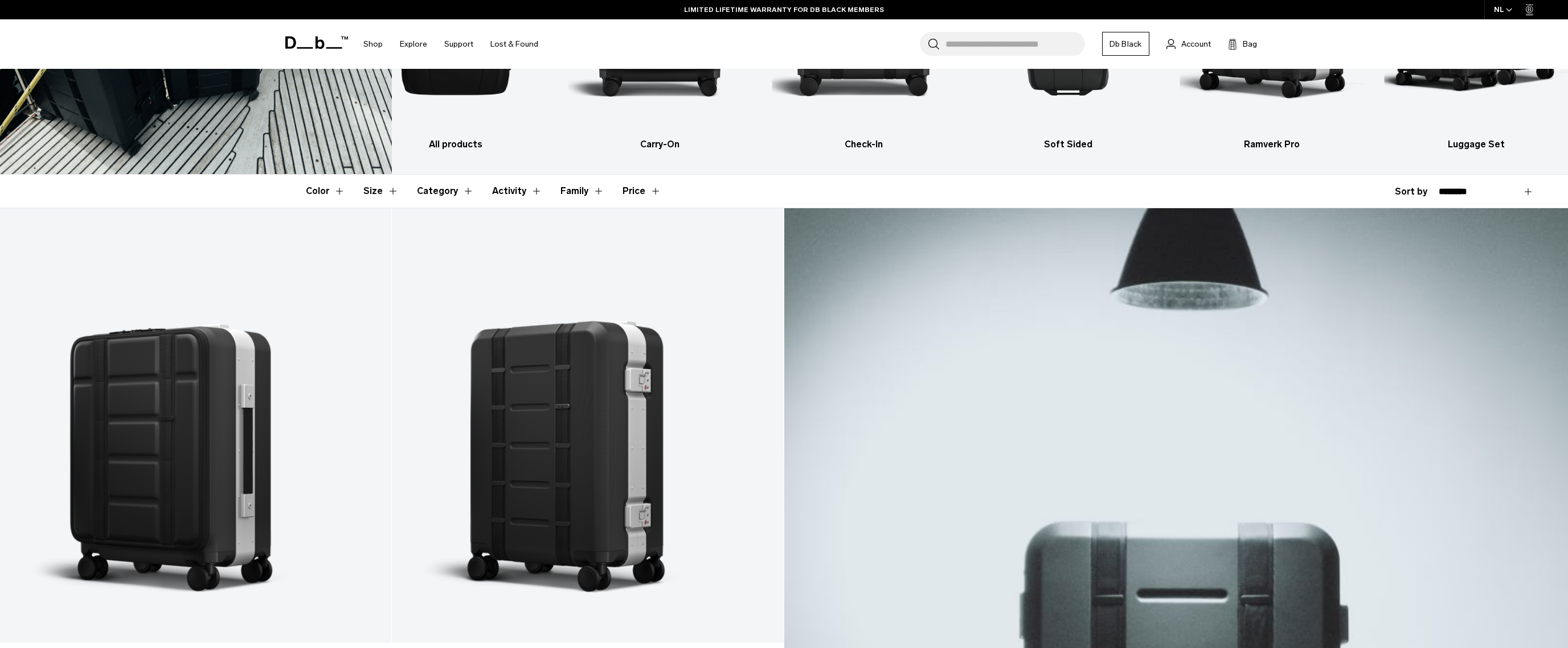
click at [1509, 190] on select "**********" at bounding box center [1486, 192] width 95 height 10
select select "**********"
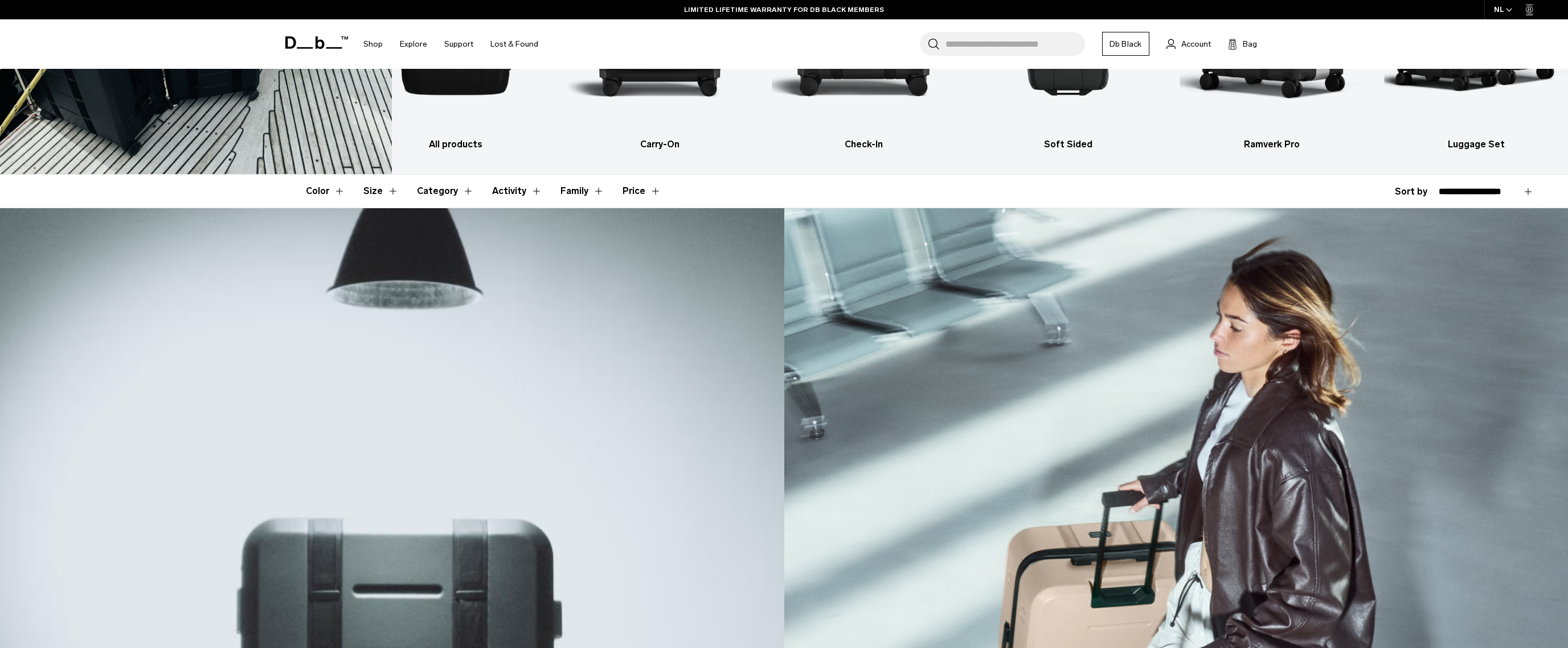
click at [1438, 187] on select "**********" at bounding box center [1486, 192] width 95 height 10
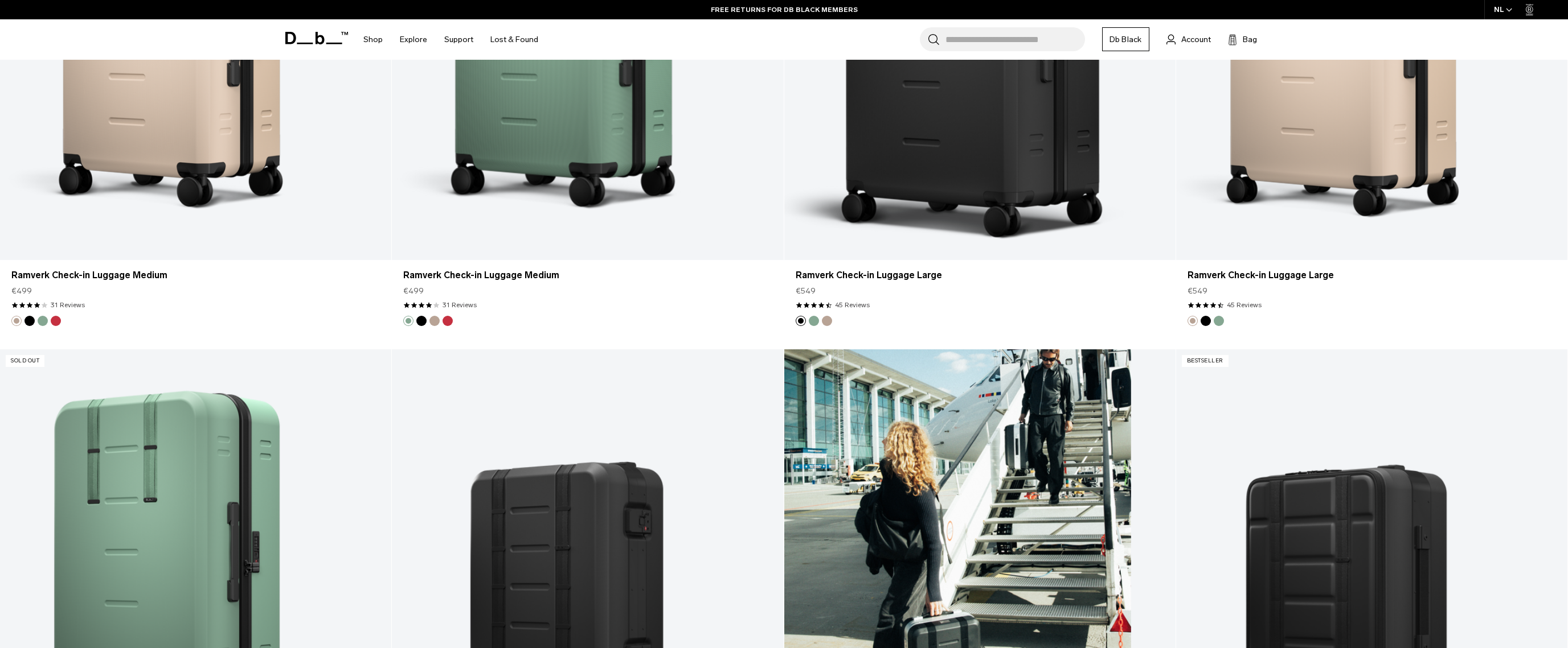
scroll to position [221, 0]
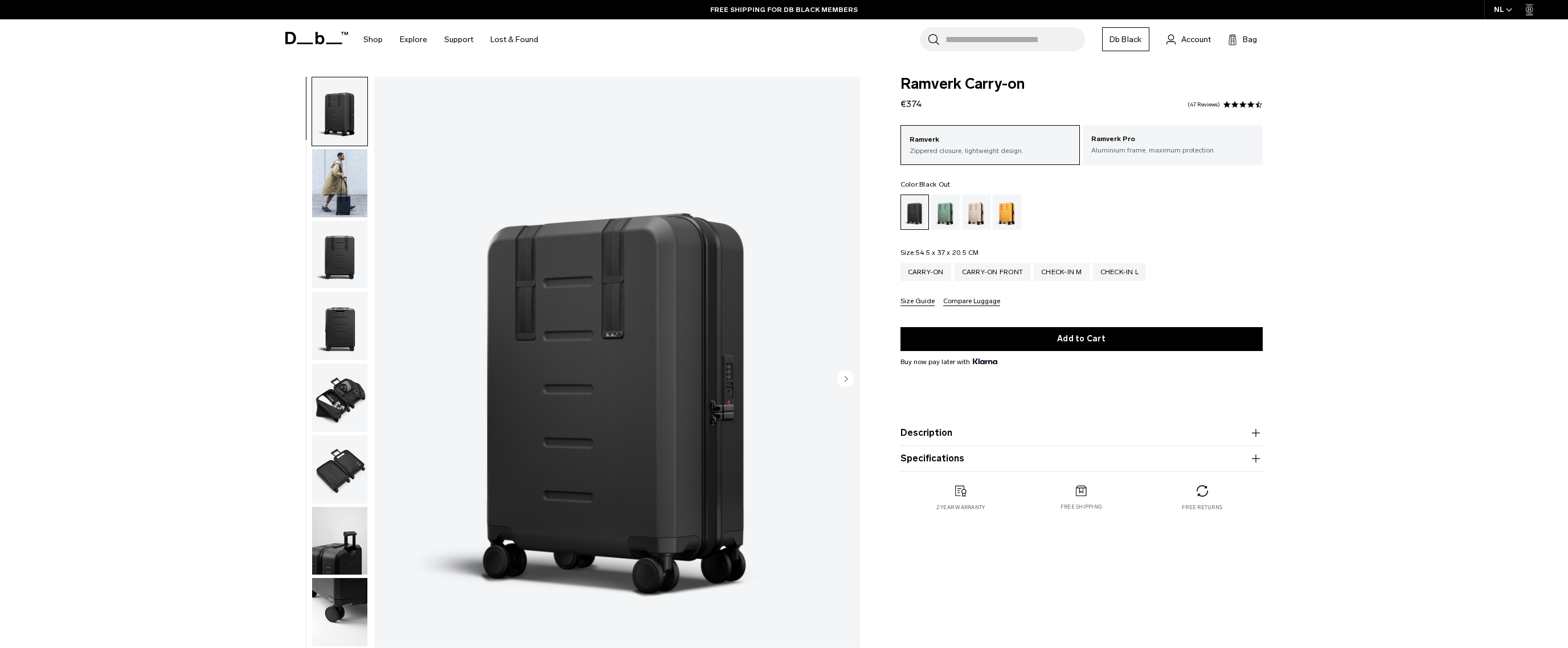
drag, startPoint x: 953, startPoint y: 257, endPoint x: 989, endPoint y: 257, distance: 36.0
click at [984, 258] on fieldset "Size: 54.5 x 37 x 20.5 CM Out of stock Carry-on Carry-on Front Check-in M Check…" at bounding box center [1081, 278] width 362 height 57
click at [989, 257] on fieldset "Size: 54.5 x 37 x 20.5 CM Out of stock Carry-on Carry-on Front Check-in M Check…" at bounding box center [1081, 278] width 362 height 57
click at [1212, 149] on p "Aluminium frame, maximum protection." at bounding box center [1172, 150] width 163 height 10
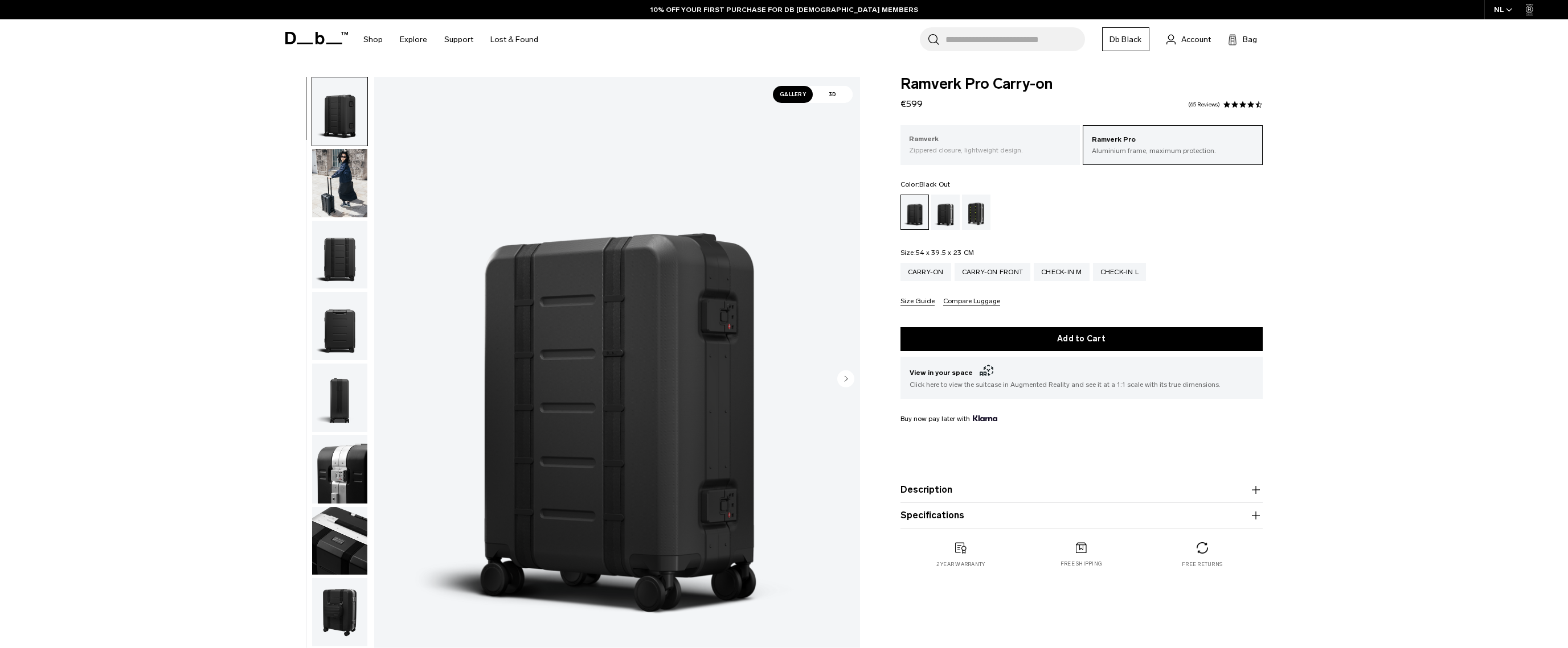
click at [978, 138] on p "Ramverk" at bounding box center [990, 139] width 163 height 11
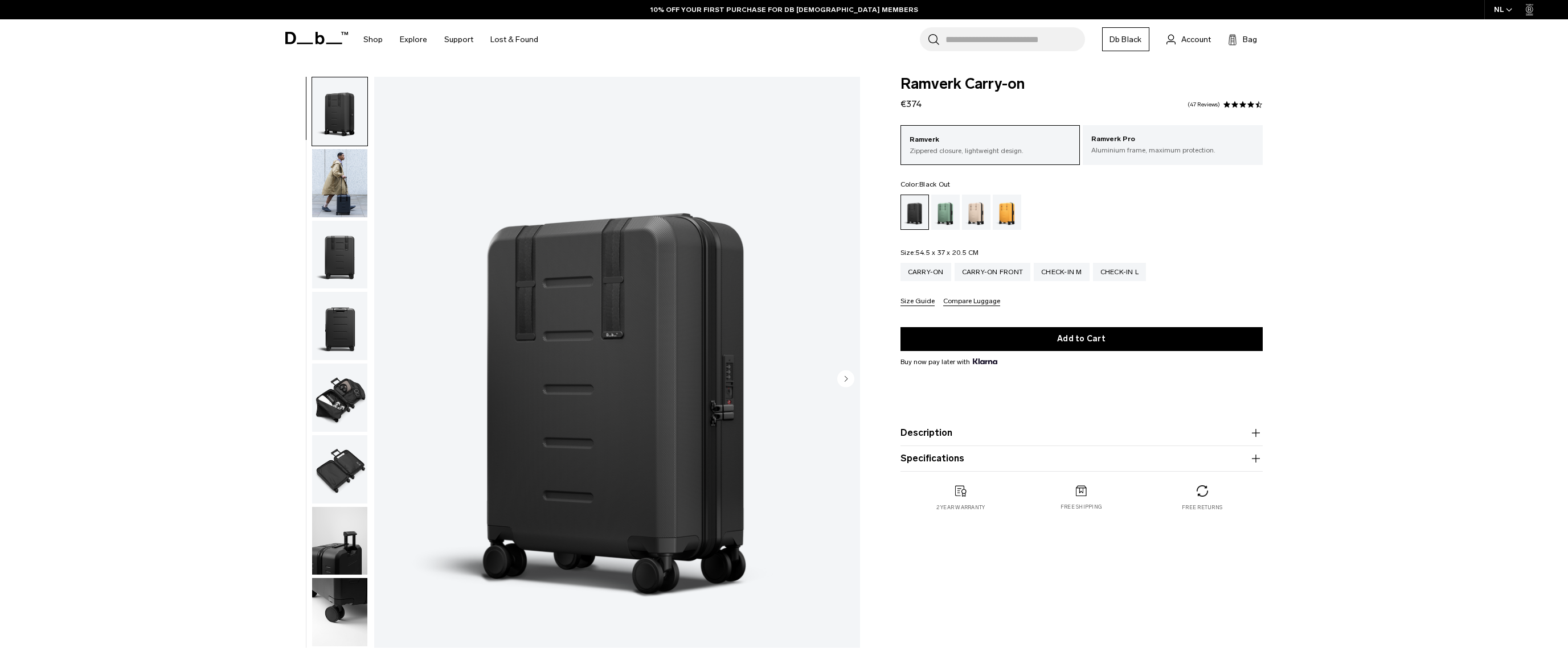
click at [328, 393] on img "button" at bounding box center [339, 398] width 56 height 68
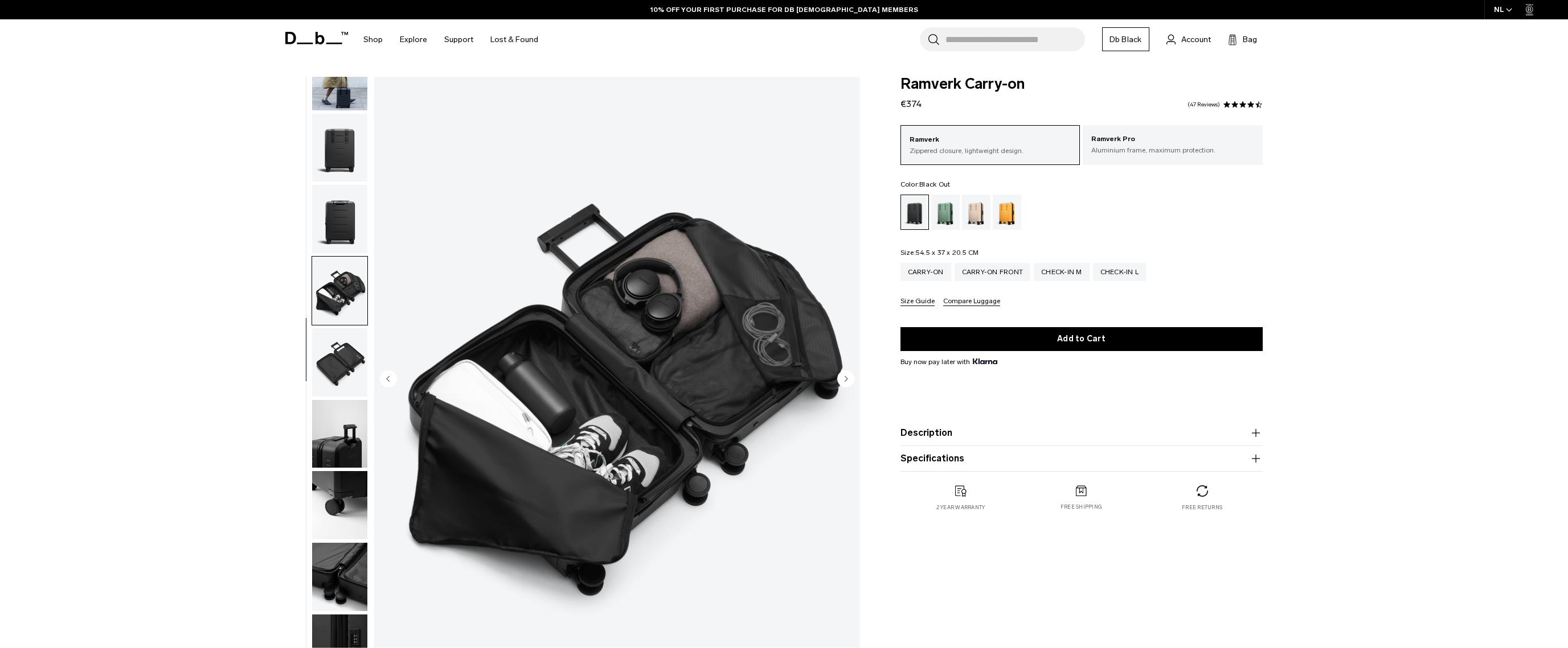
scroll to position [107, 0]
click at [345, 354] on img "button" at bounding box center [339, 362] width 56 height 68
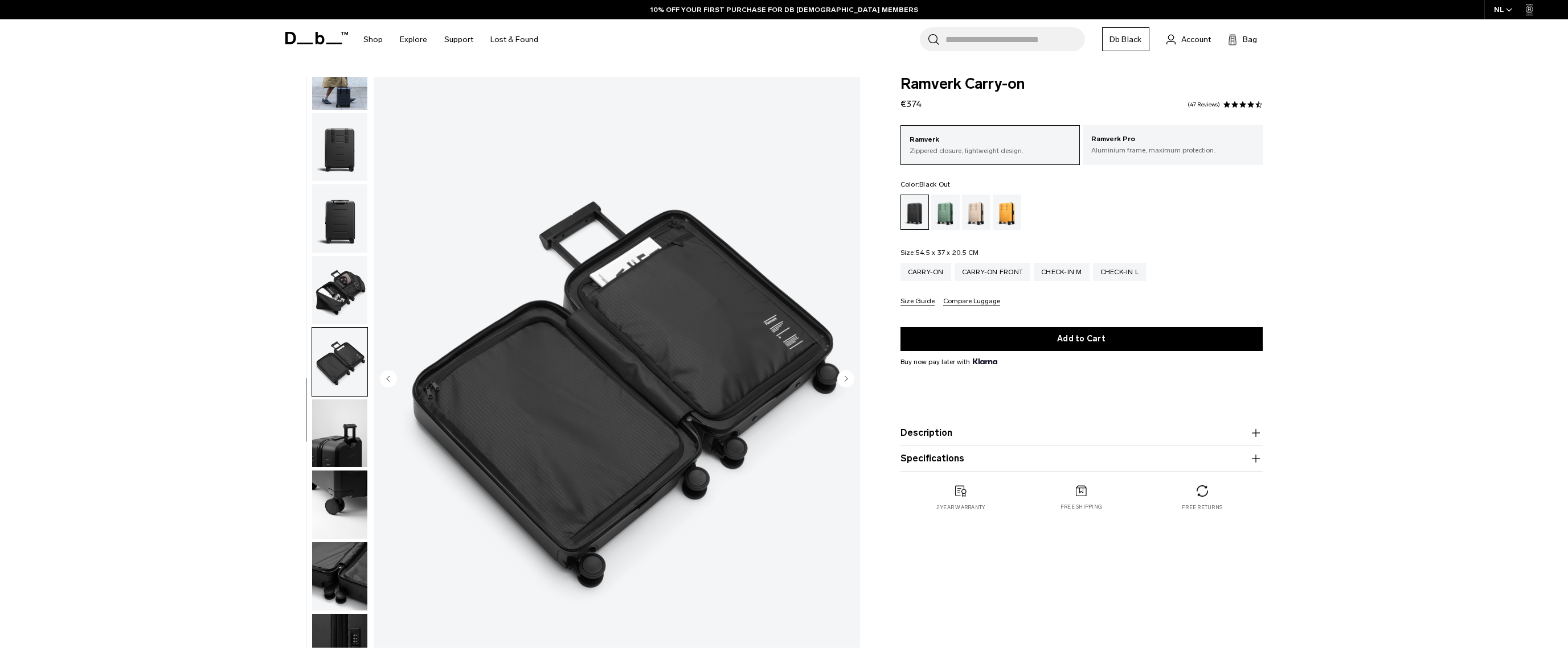
click at [348, 432] on img "button" at bounding box center [339, 433] width 56 height 68
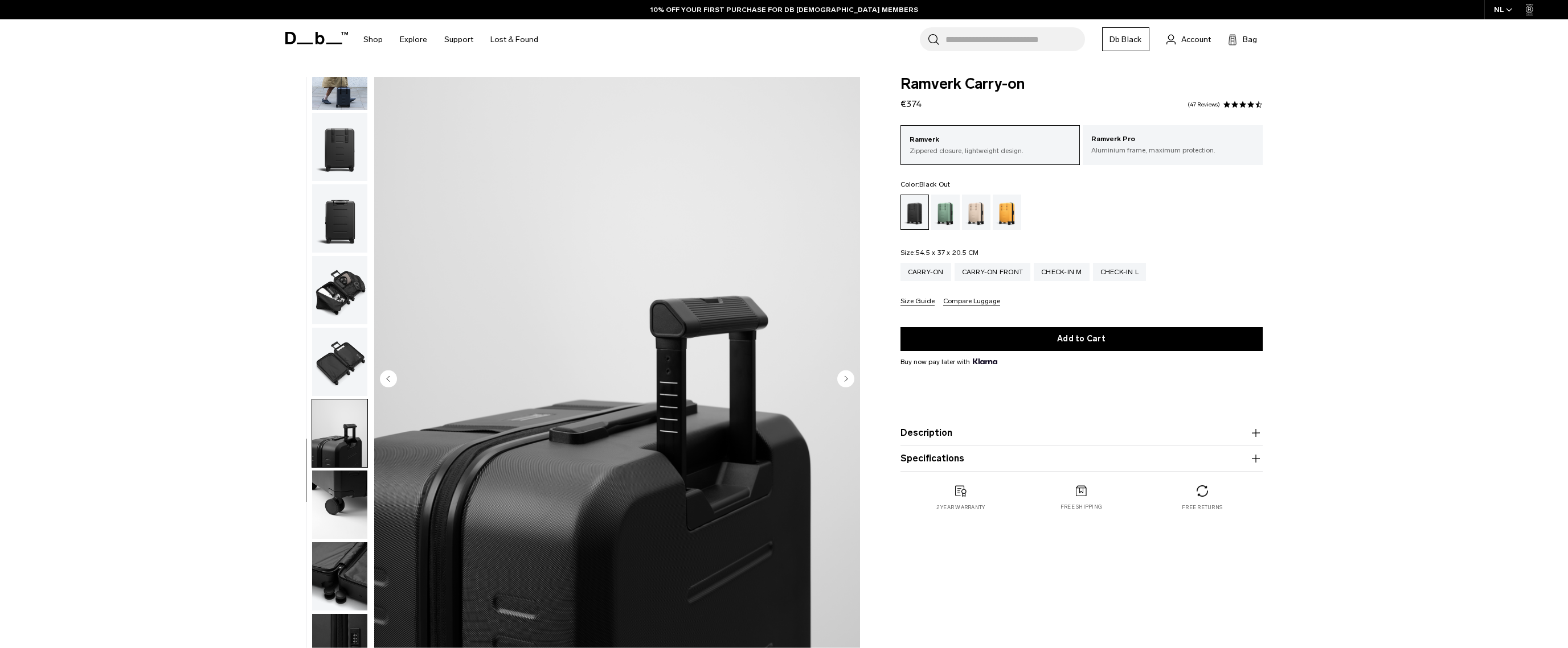
click at [345, 487] on img "button" at bounding box center [339, 504] width 56 height 68
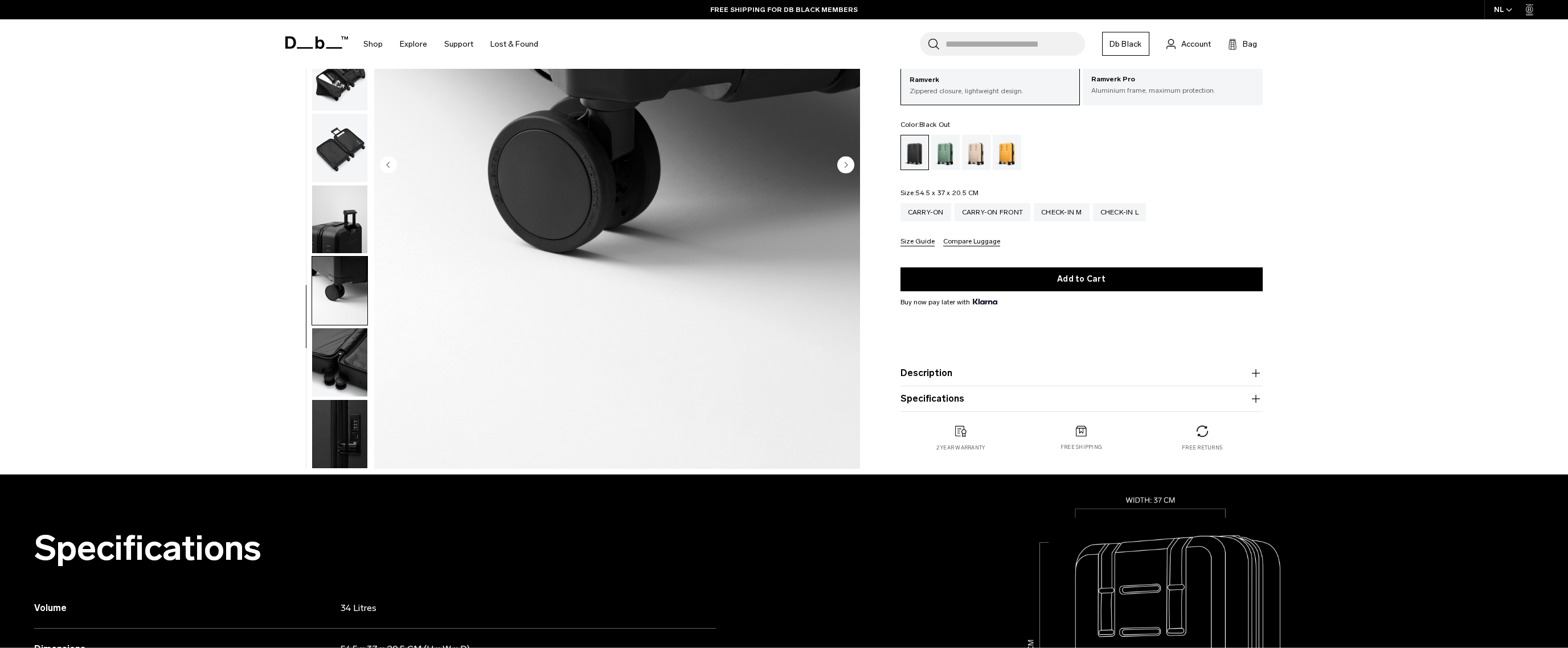
scroll to position [247, 0]
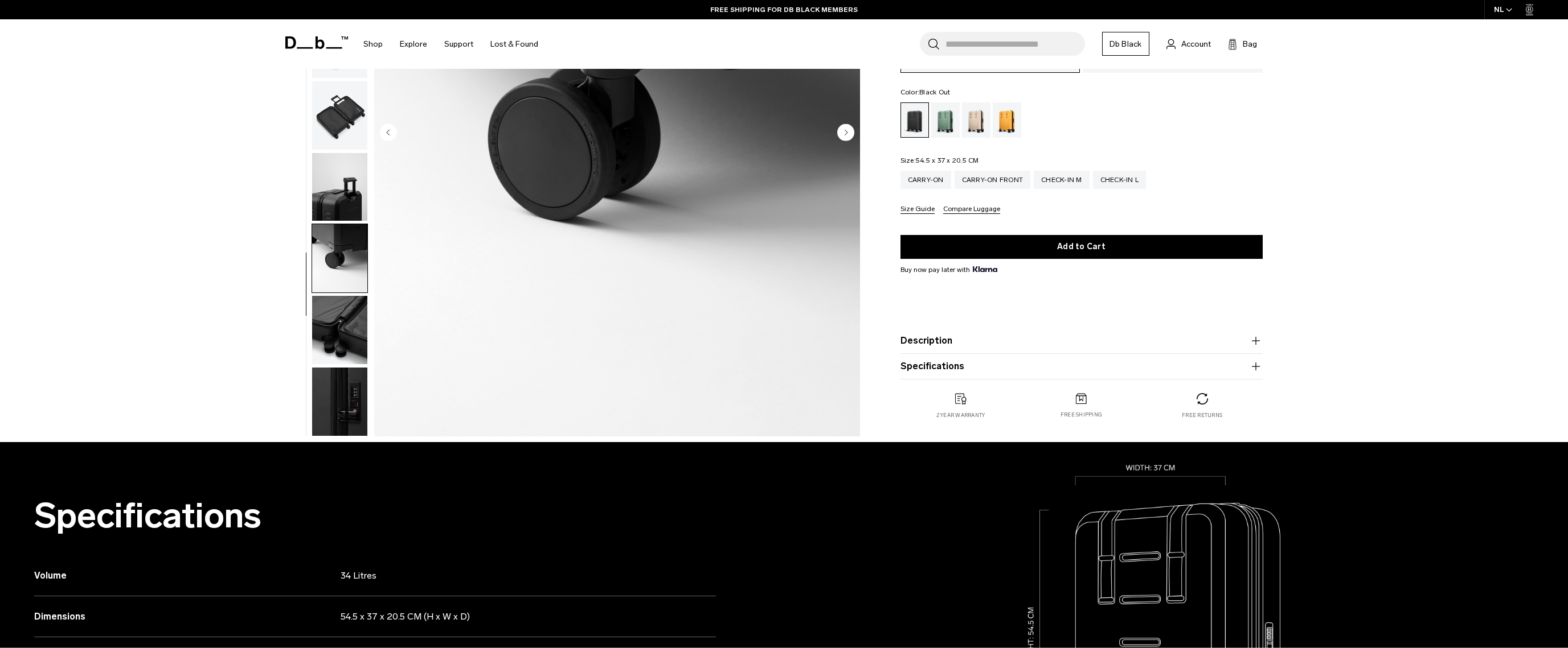
click at [344, 325] on img "button" at bounding box center [339, 330] width 56 height 68
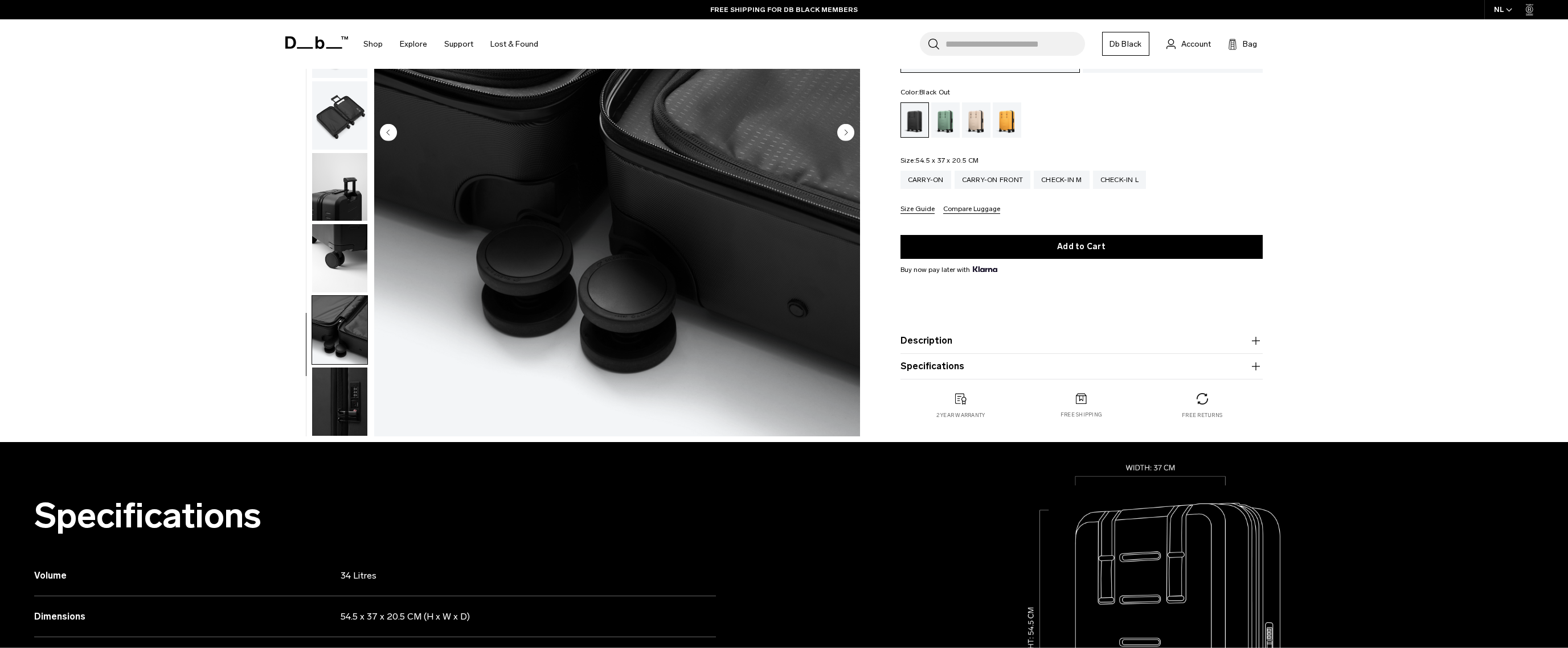
click at [351, 377] on img "button" at bounding box center [339, 401] width 56 height 68
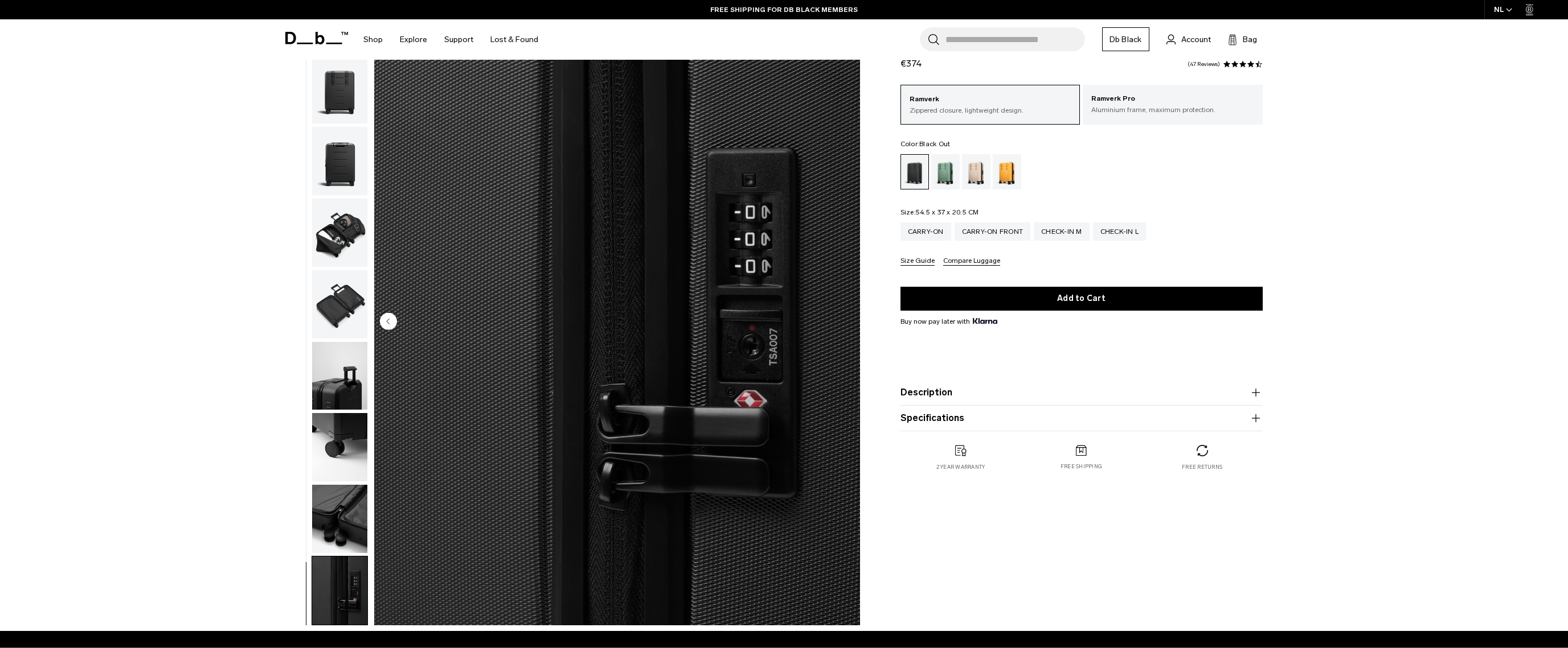
scroll to position [33, 0]
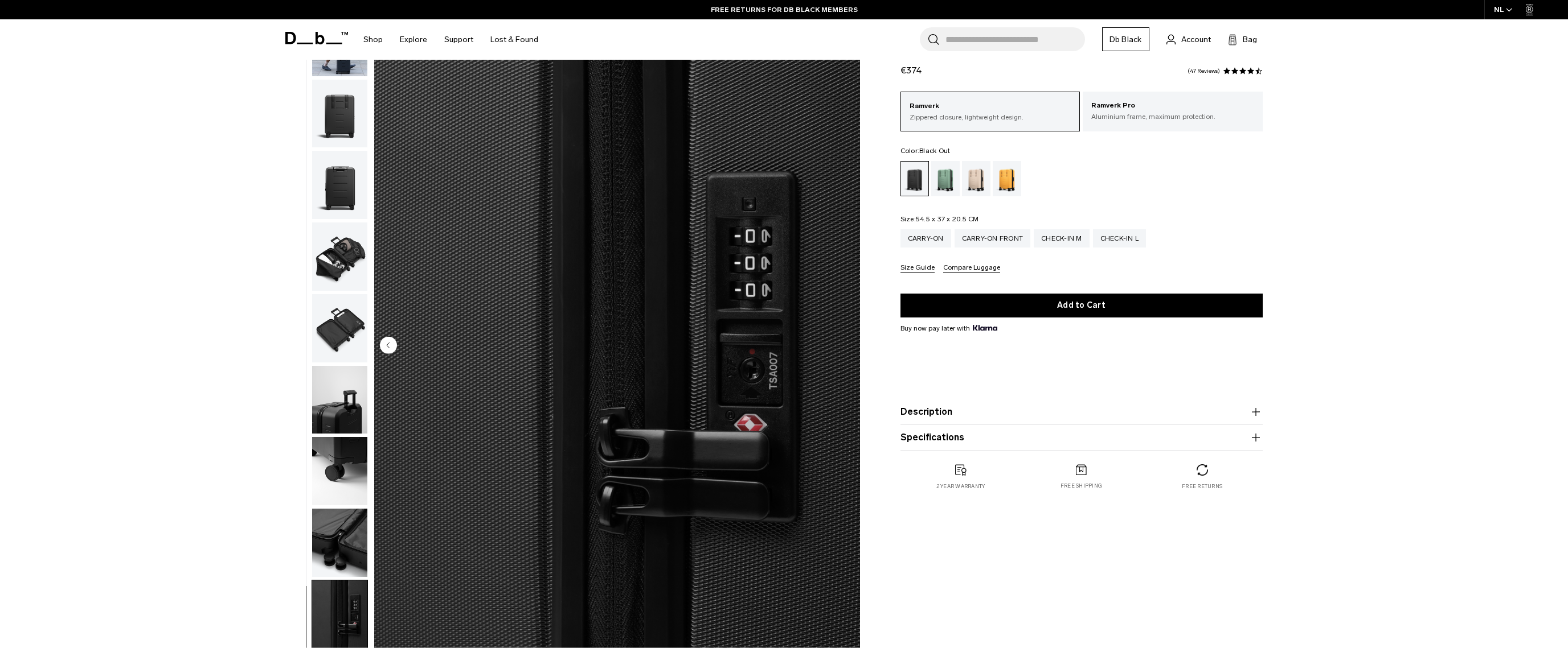
drag, startPoint x: 1378, startPoint y: 313, endPoint x: 1369, endPoint y: 311, distance: 9.2
click at [1378, 313] on div "**********" at bounding box center [784, 349] width 1568 height 612
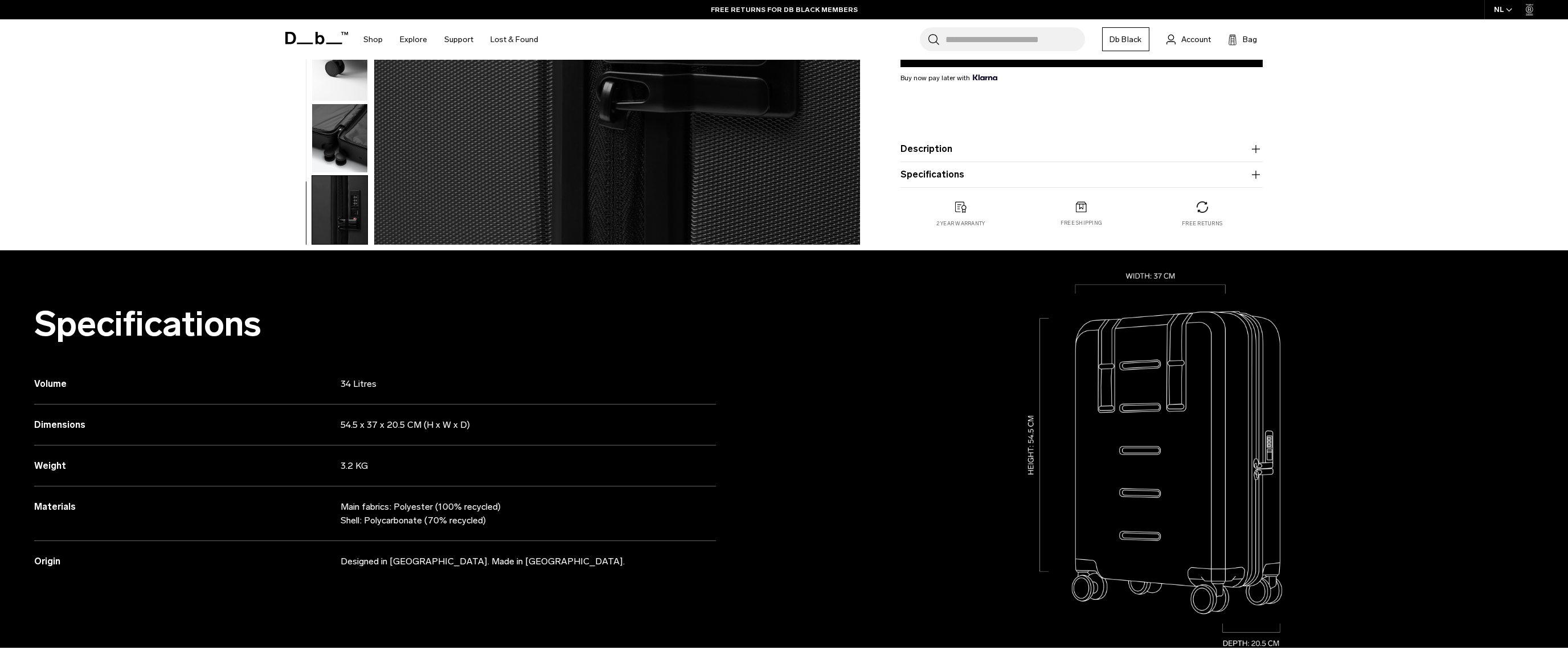
scroll to position [546, 0]
